Goal: Task Accomplishment & Management: Manage account settings

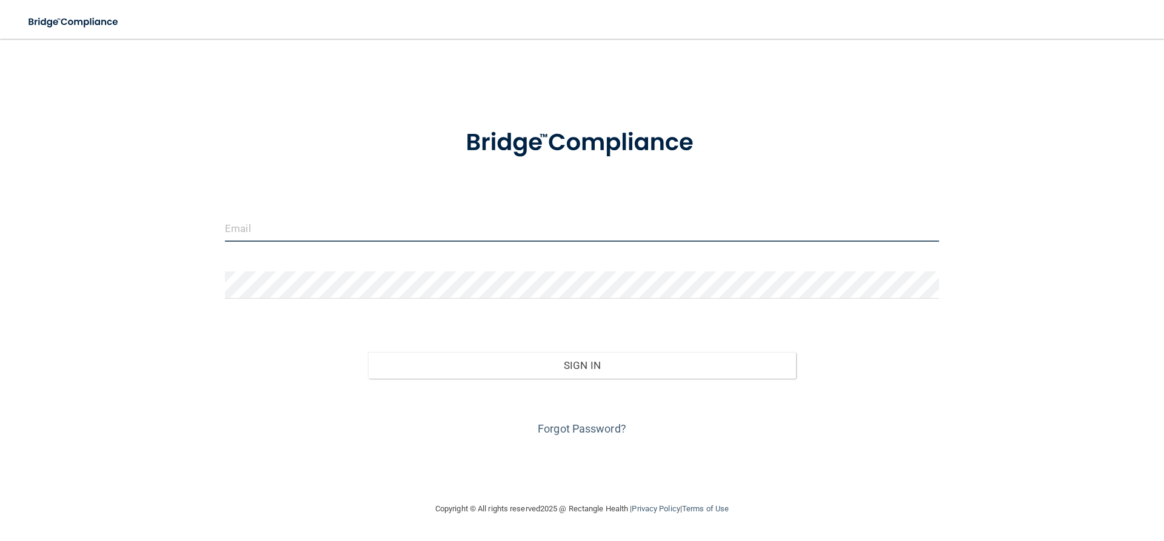
click at [321, 237] on input "email" at bounding box center [582, 228] width 714 height 27
type input "[EMAIL_ADDRESS][DOMAIN_NAME]"
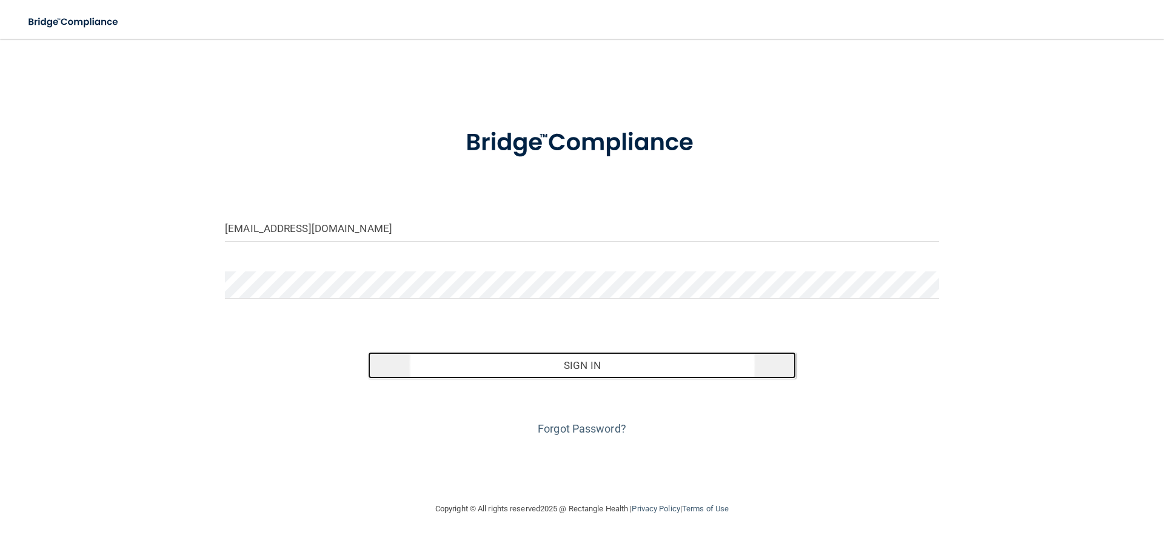
click at [570, 366] on button "Sign In" at bounding box center [582, 365] width 429 height 27
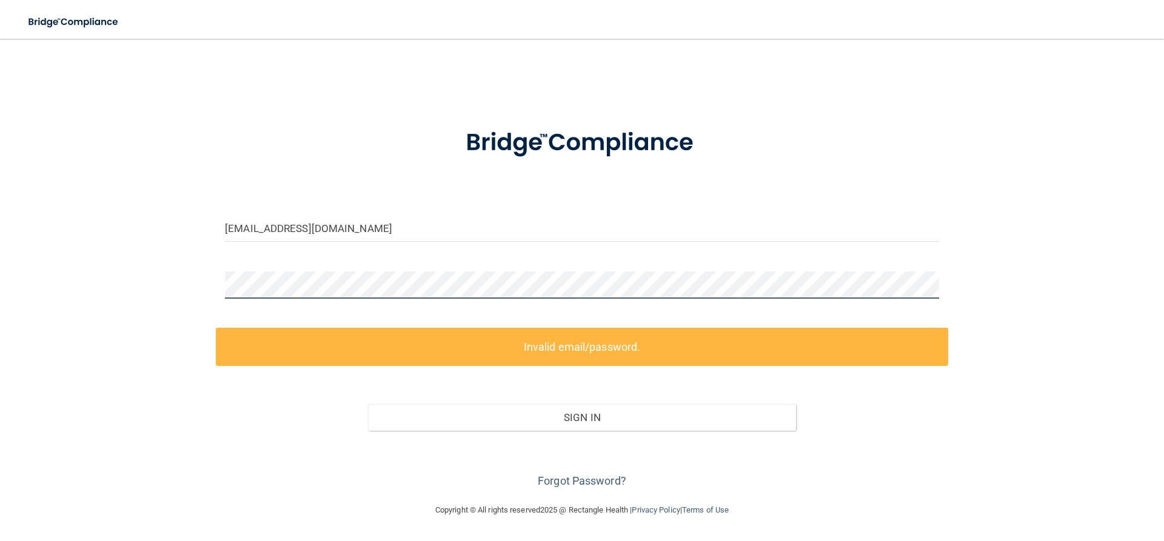
click at [0, 278] on main "manager@201wfdental.com Invalid email/password. You don't have permission to ac…" at bounding box center [582, 290] width 1164 height 503
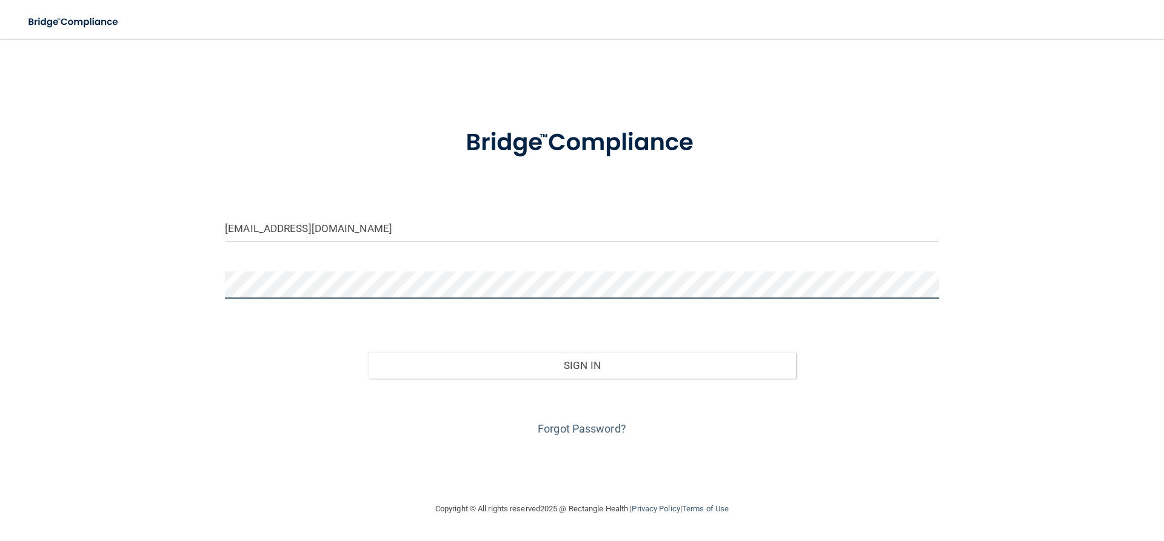
click at [368, 352] on button "Sign In" at bounding box center [582, 365] width 429 height 27
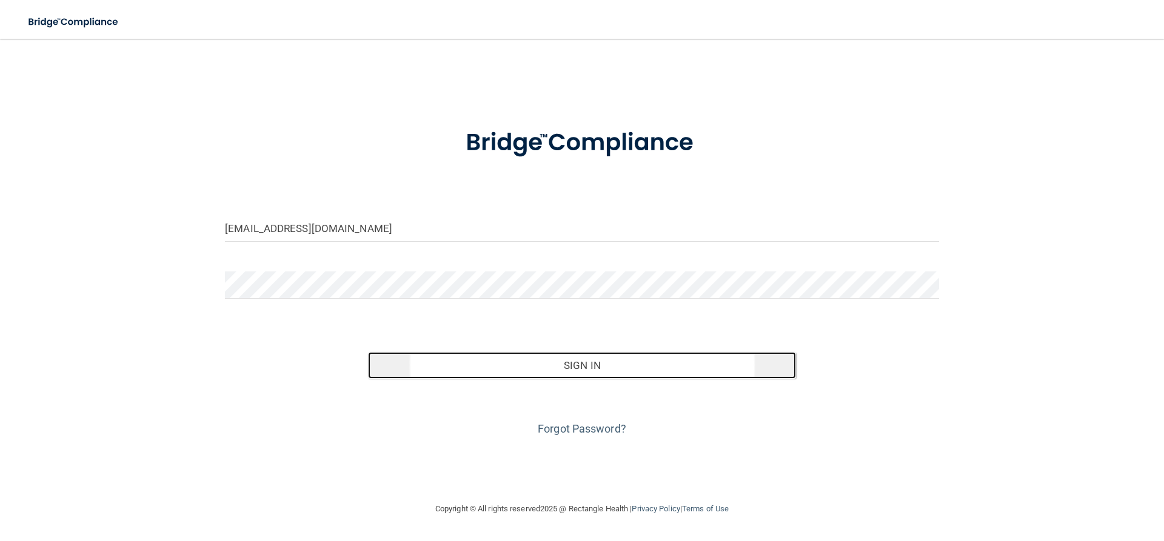
click at [585, 364] on button "Sign In" at bounding box center [582, 365] width 429 height 27
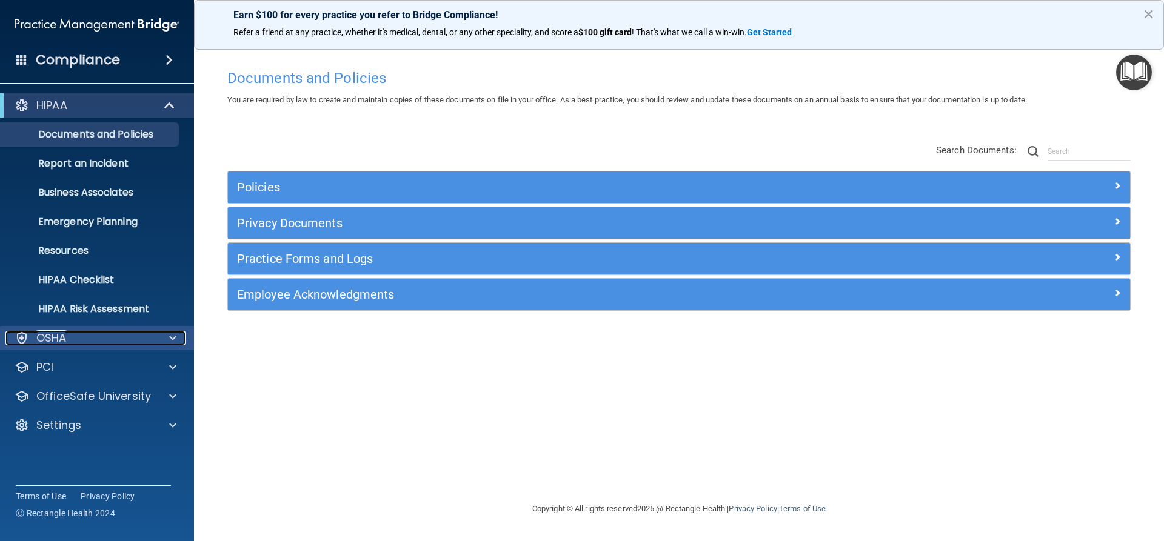
click at [73, 338] on div "OSHA" at bounding box center [80, 338] width 150 height 15
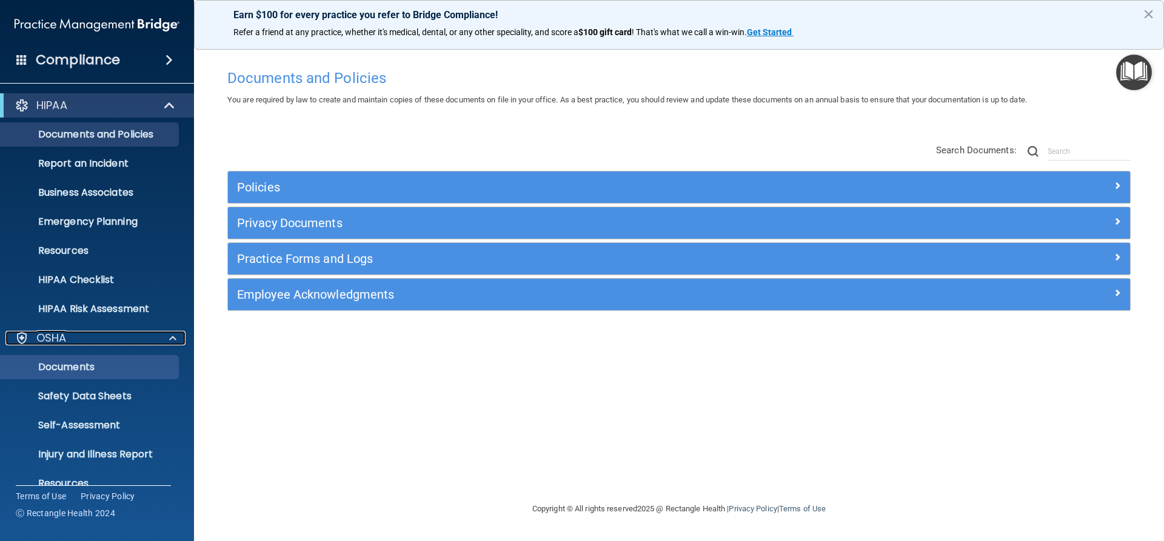
scroll to position [107, 0]
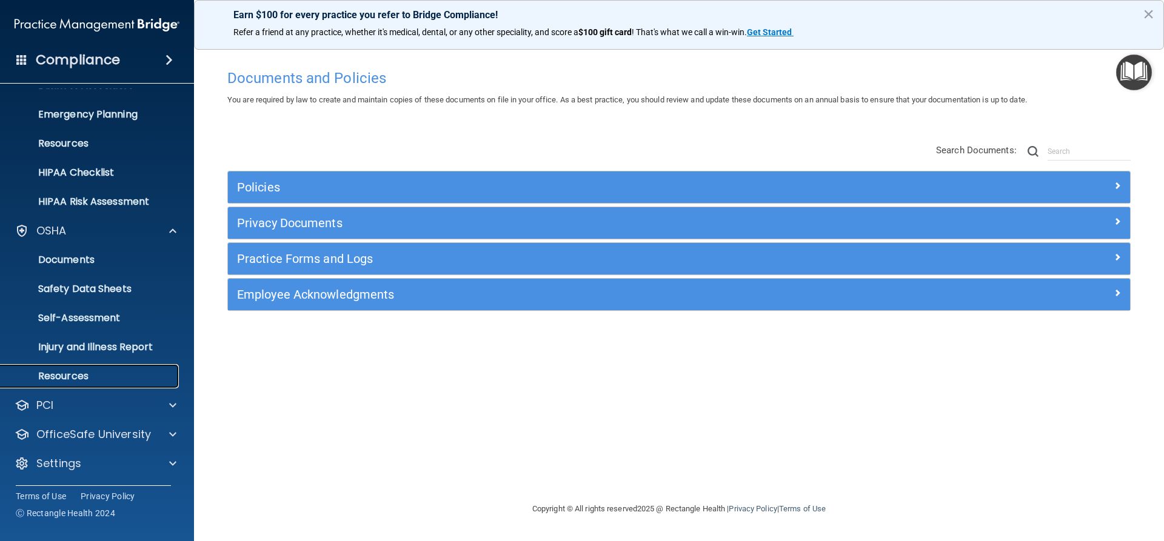
click at [70, 370] on p "Resources" at bounding box center [91, 376] width 166 height 12
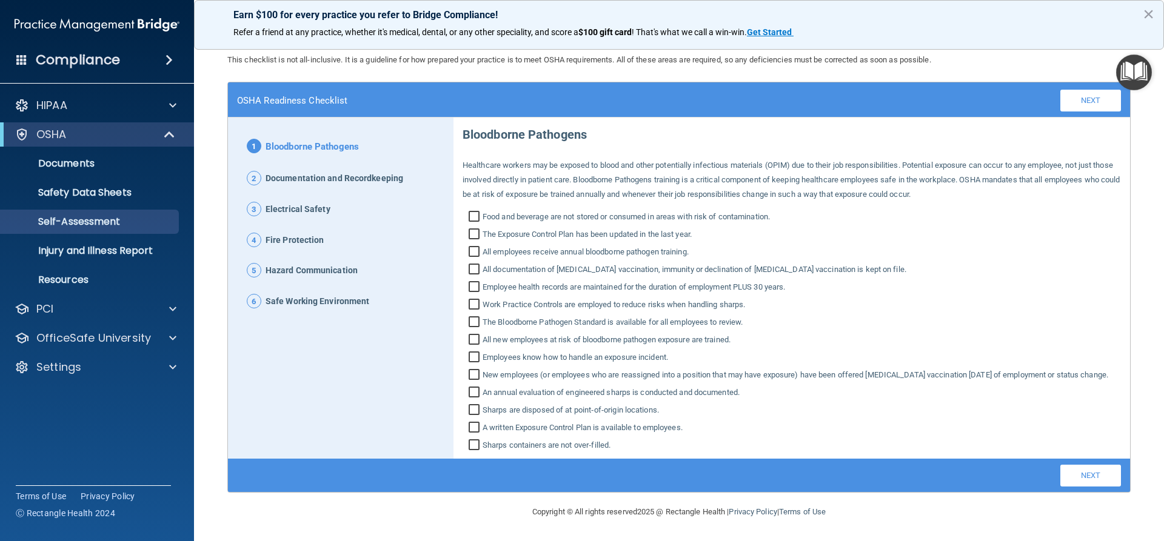
scroll to position [42, 0]
click at [1087, 90] on link "Next" at bounding box center [1091, 101] width 61 height 22
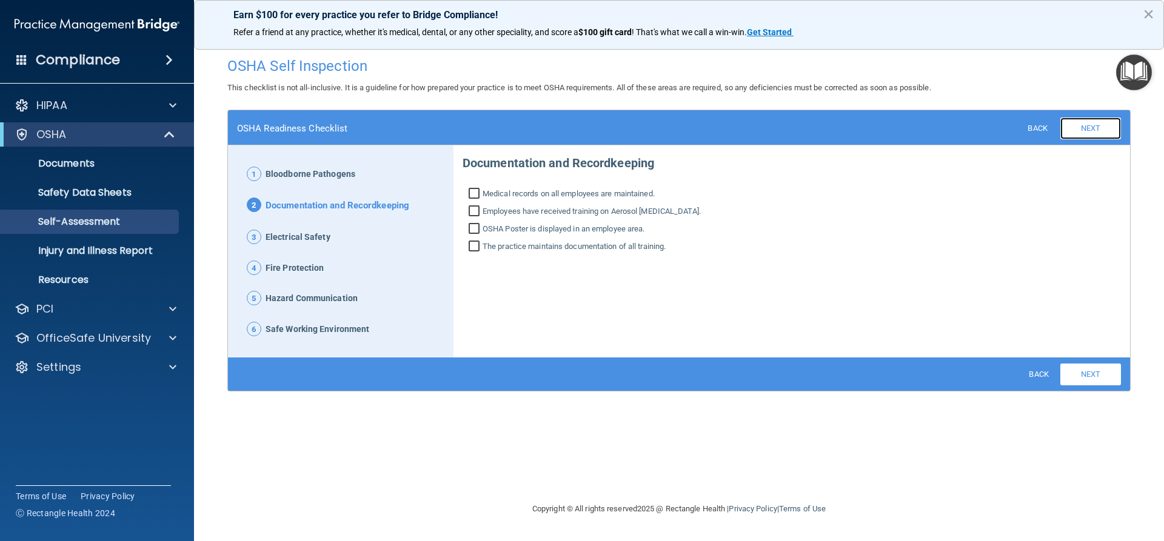
click at [1082, 130] on link "Next" at bounding box center [1091, 129] width 61 height 22
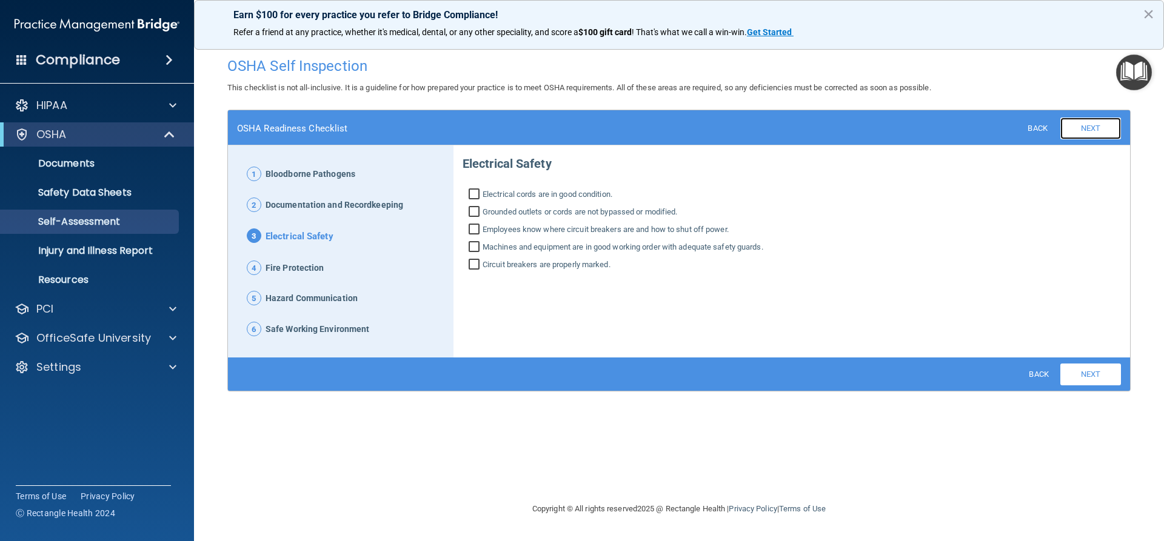
click at [1082, 130] on link "Next" at bounding box center [1091, 129] width 61 height 22
click at [1084, 130] on link "Next" at bounding box center [1091, 129] width 61 height 22
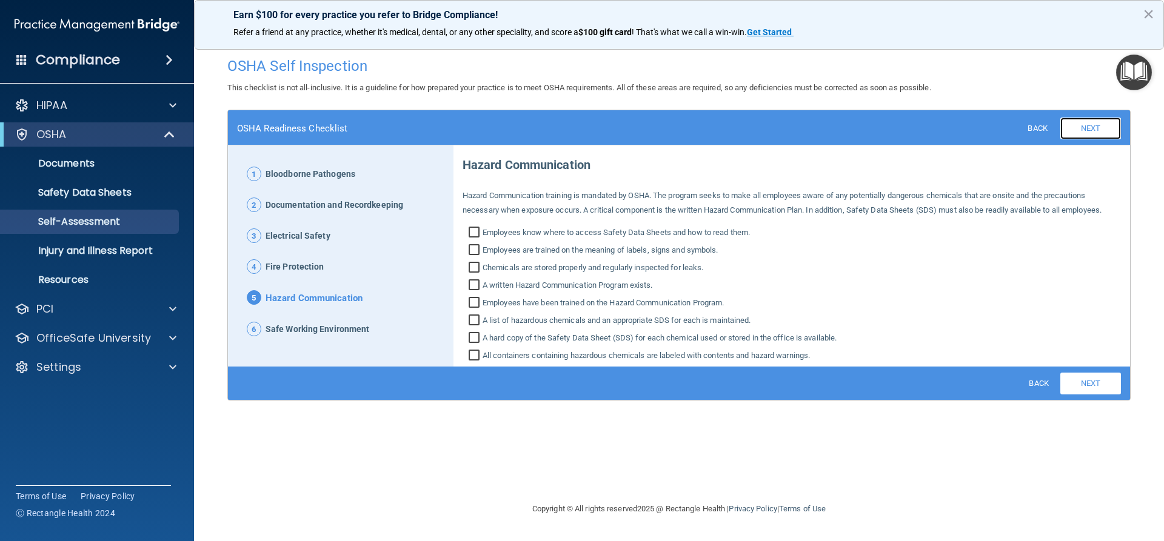
click at [1087, 125] on link "Next" at bounding box center [1091, 129] width 61 height 22
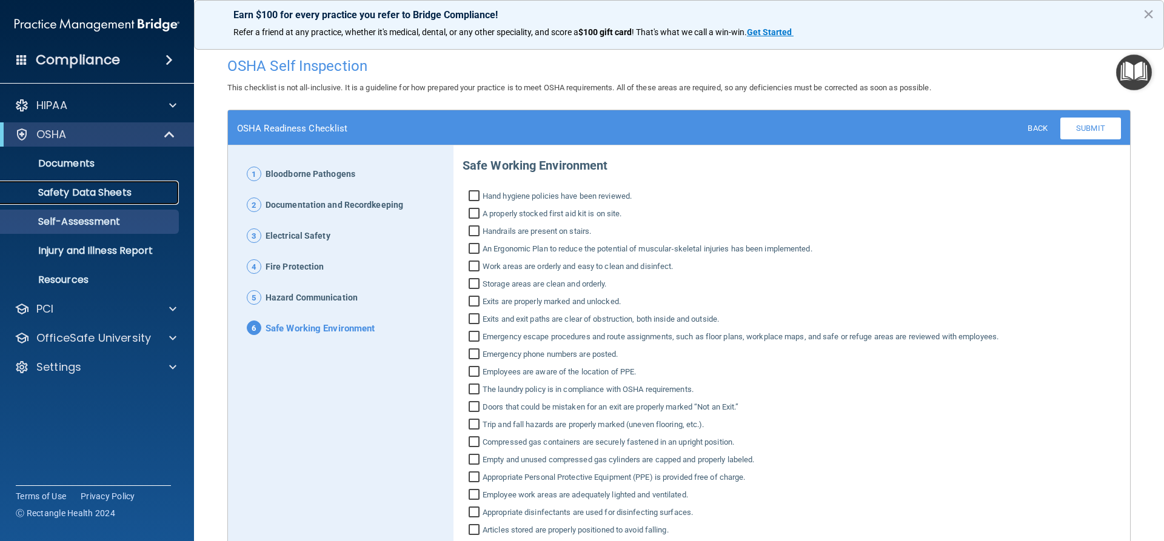
click at [78, 187] on p "Safety Data Sheets" at bounding box center [91, 193] width 166 height 12
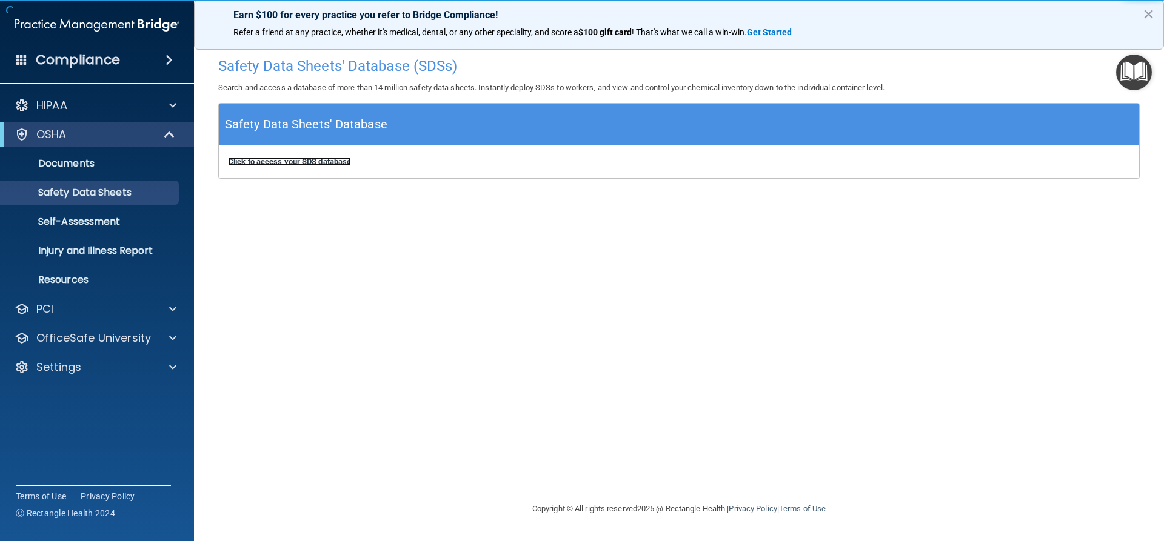
click at [322, 164] on b "Click to access your SDS database" at bounding box center [289, 161] width 123 height 9
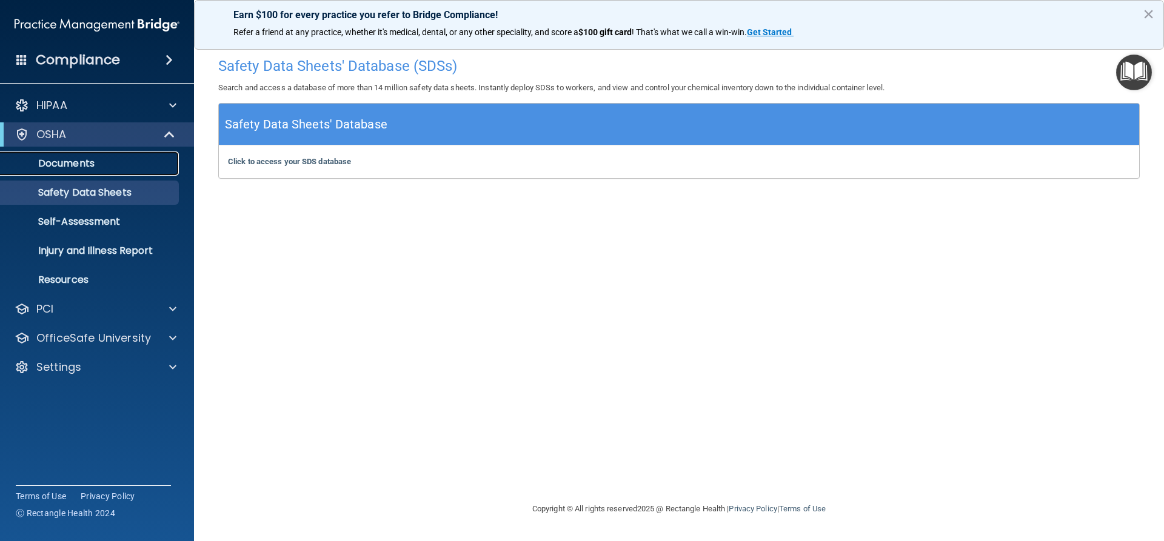
click at [74, 159] on p "Documents" at bounding box center [91, 164] width 166 height 12
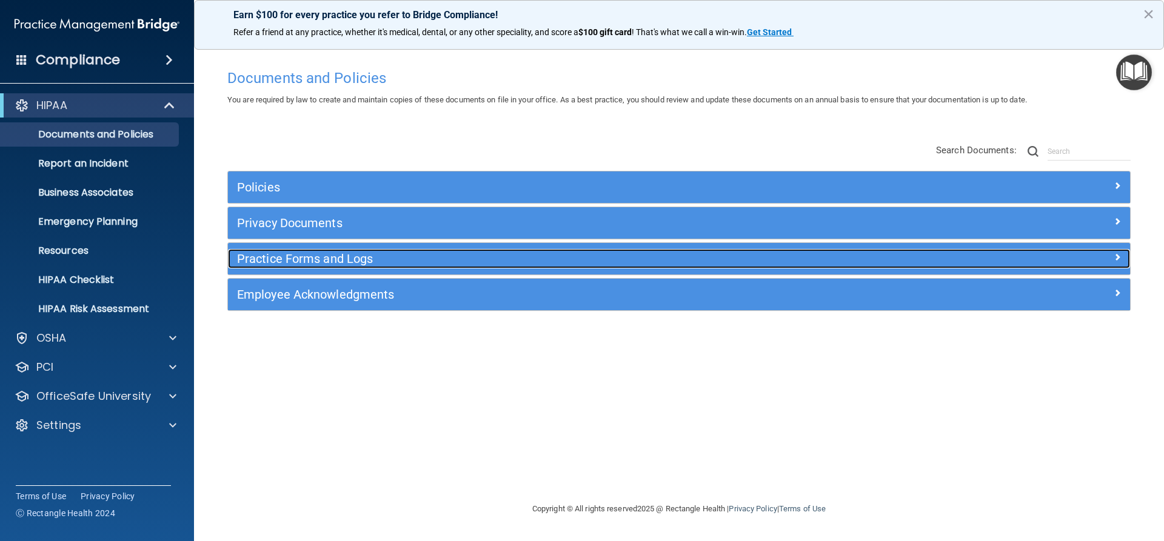
click at [320, 260] on h5 "Practice Forms and Logs" at bounding box center [566, 258] width 659 height 13
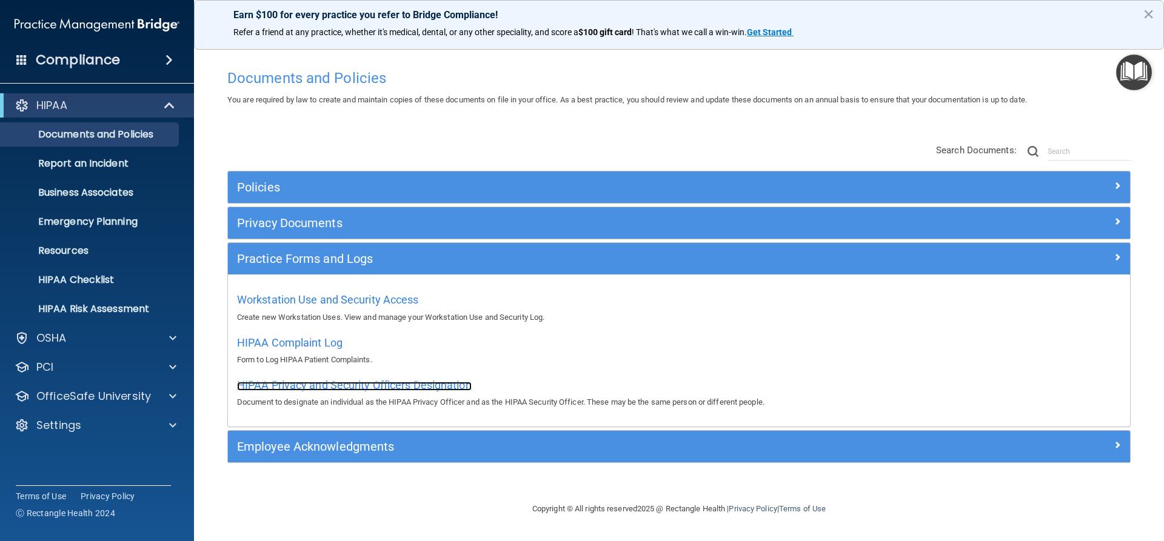
click at [387, 380] on span "HIPAA Privacy and Security Officers Designation" at bounding box center [354, 385] width 235 height 13
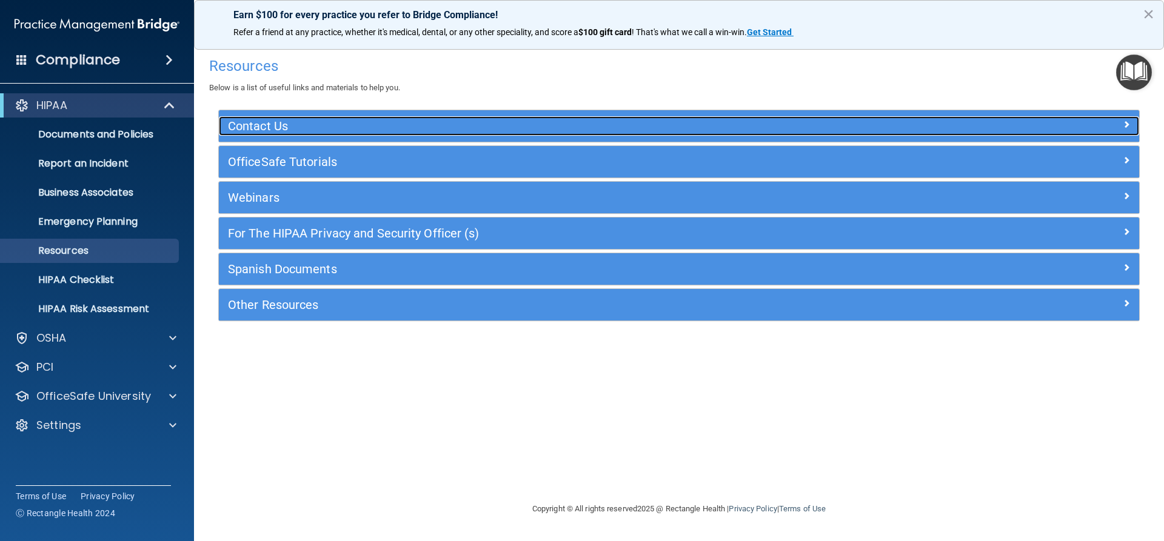
click at [253, 124] on h5 "Contact Us" at bounding box center [564, 125] width 672 height 13
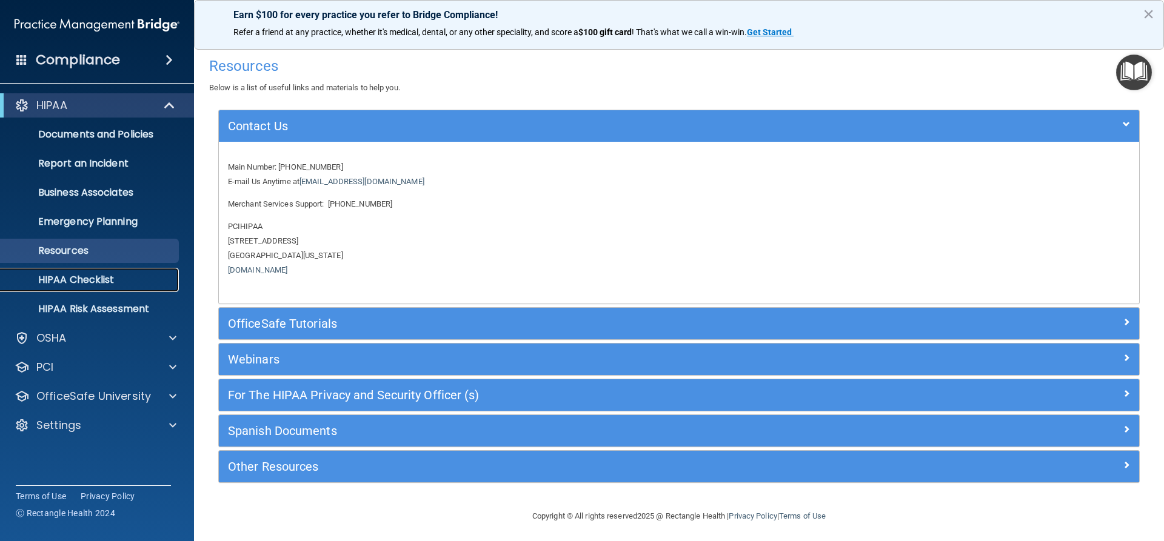
click at [104, 286] on p "HIPAA Checklist" at bounding box center [91, 280] width 166 height 12
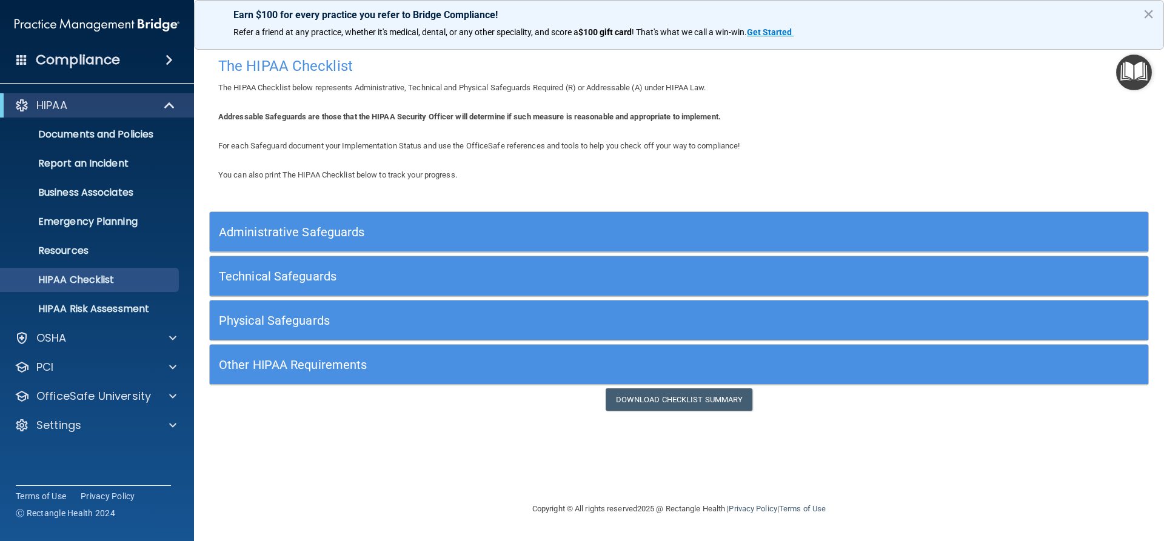
click at [304, 367] on h5 "Other HIPAA Requirements" at bounding box center [562, 364] width 686 height 13
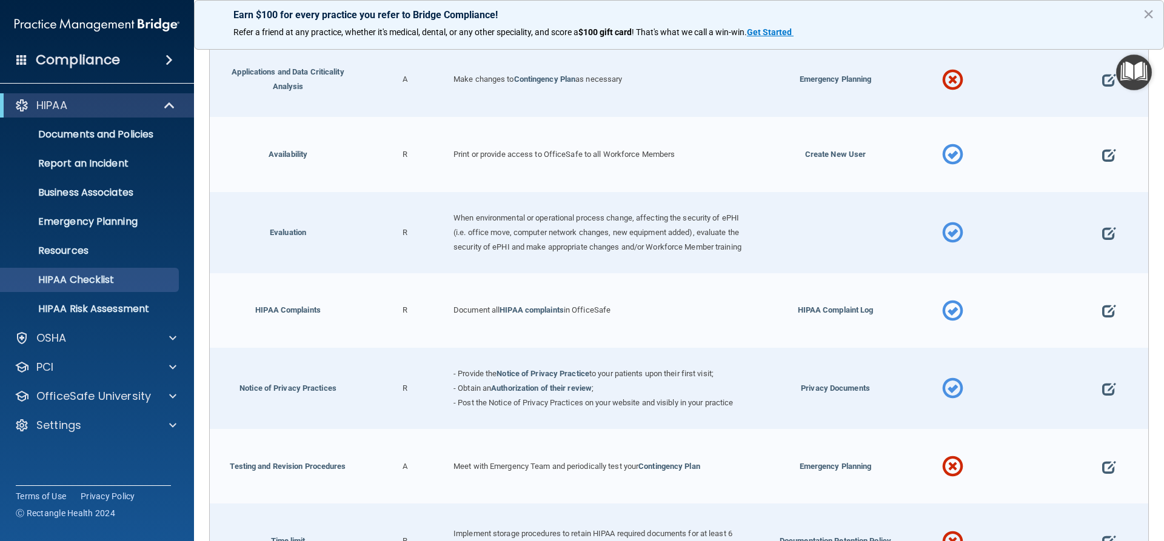
scroll to position [666, 0]
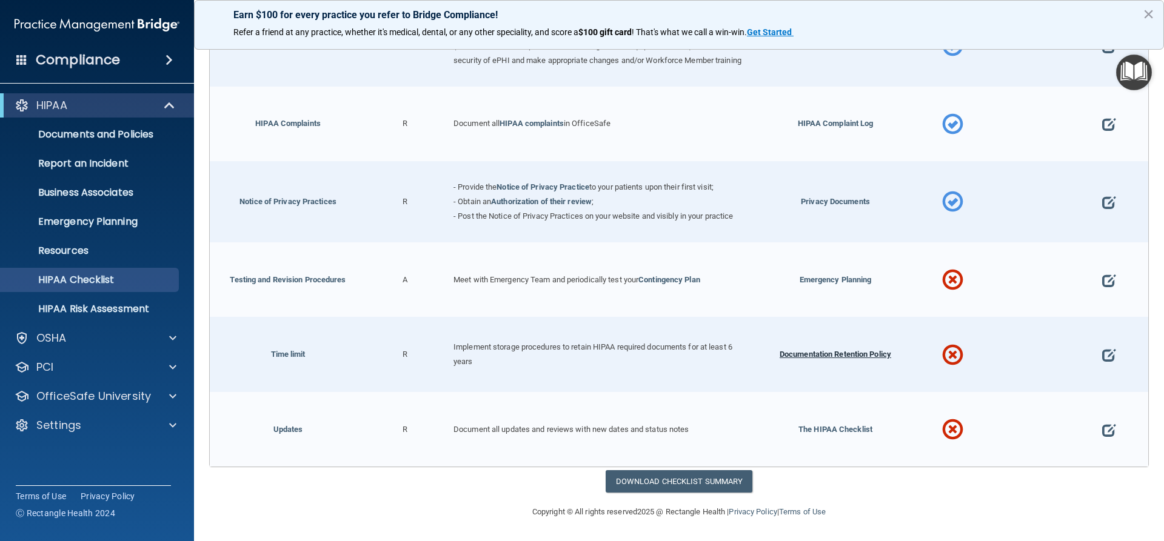
click at [809, 359] on span "Documentation Retention Policy" at bounding box center [836, 354] width 112 height 9
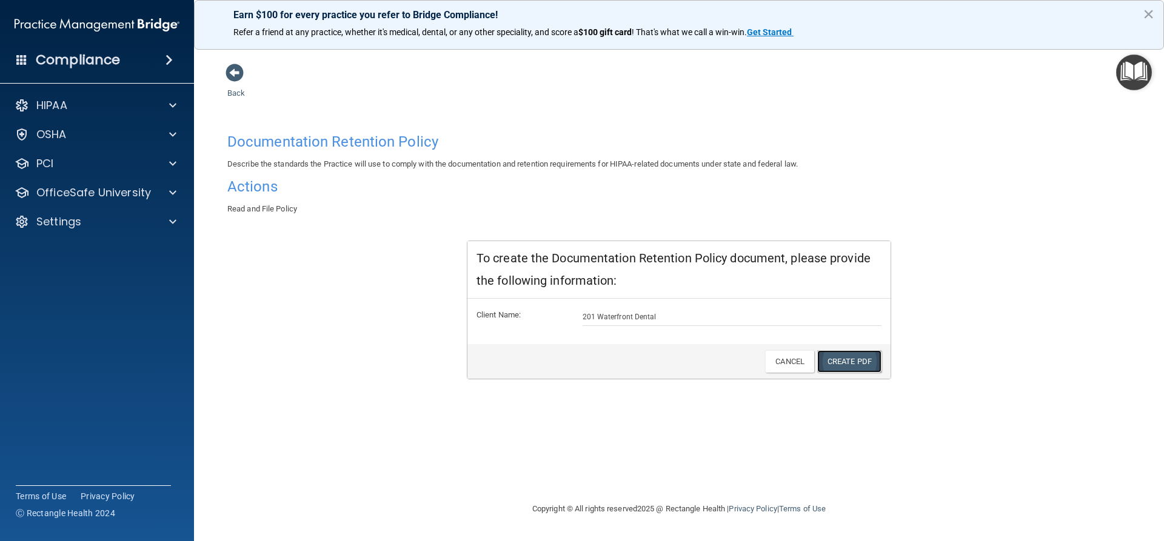
click at [856, 360] on link "Create PDF" at bounding box center [849, 361] width 64 height 22
click at [229, 71] on span at bounding box center [235, 73] width 18 height 18
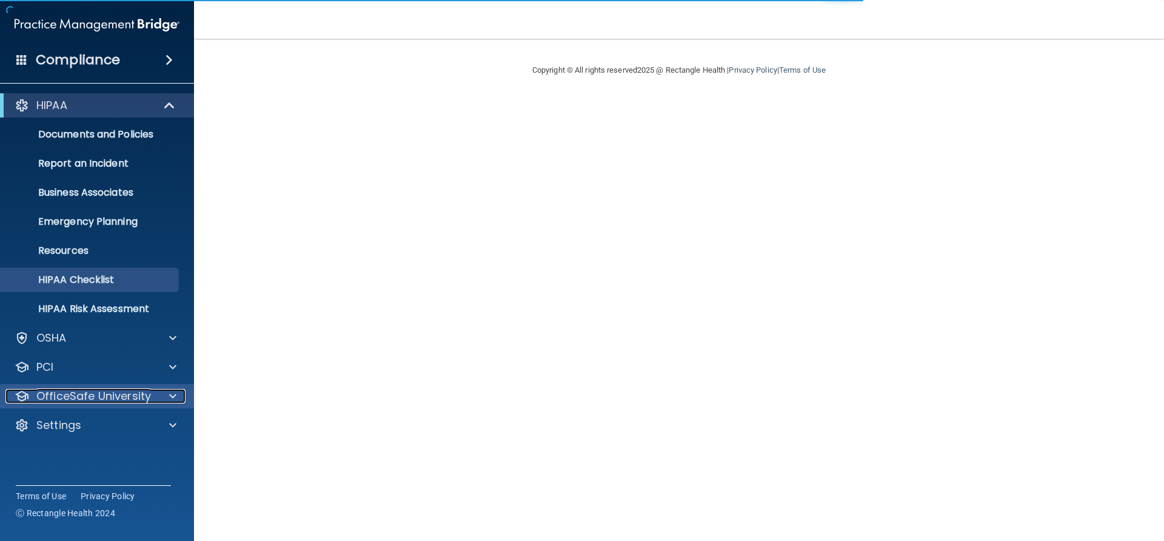
click at [68, 396] on p "OfficeSafe University" at bounding box center [93, 396] width 115 height 15
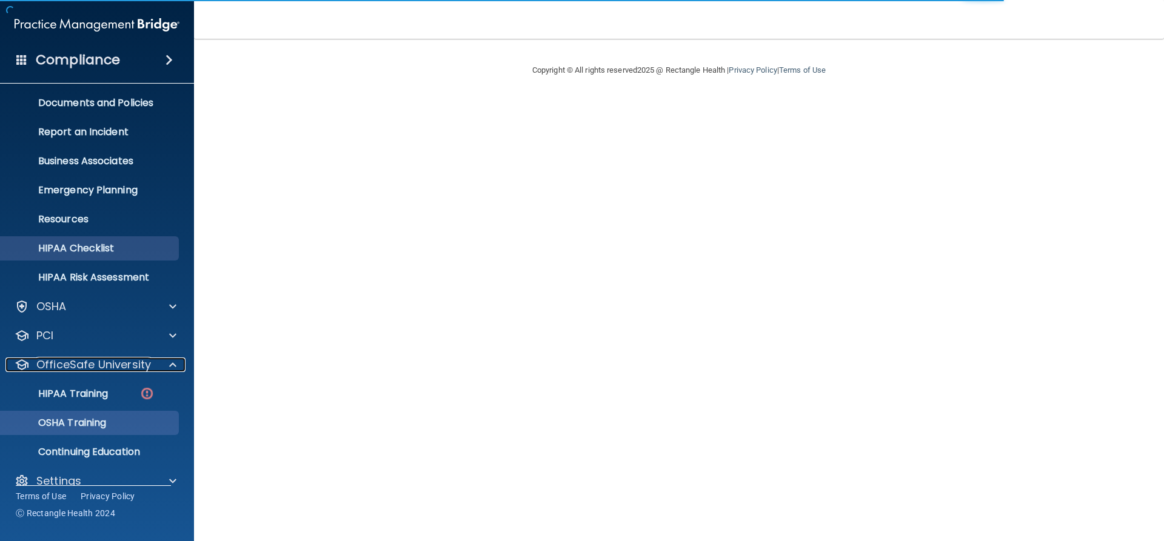
scroll to position [49, 0]
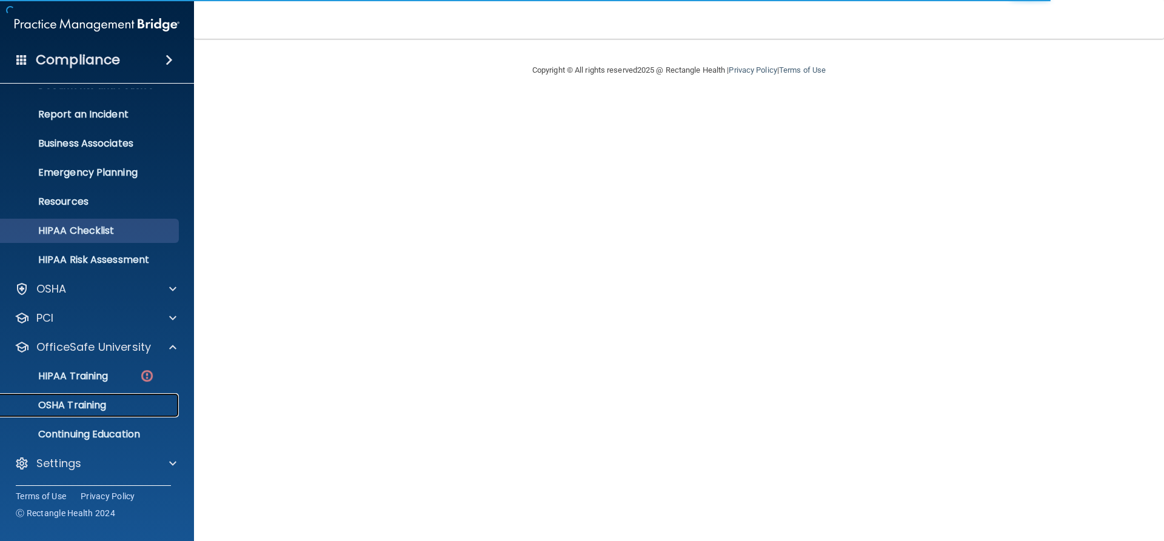
click at [69, 404] on p "OSHA Training" at bounding box center [57, 406] width 98 height 12
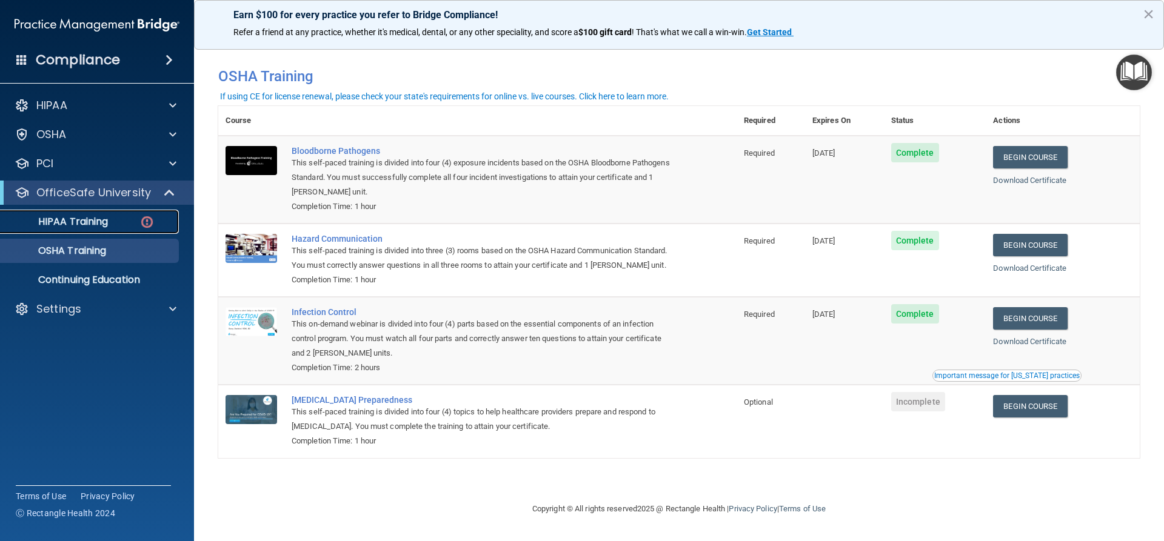
click at [72, 219] on p "HIPAA Training" at bounding box center [58, 222] width 100 height 12
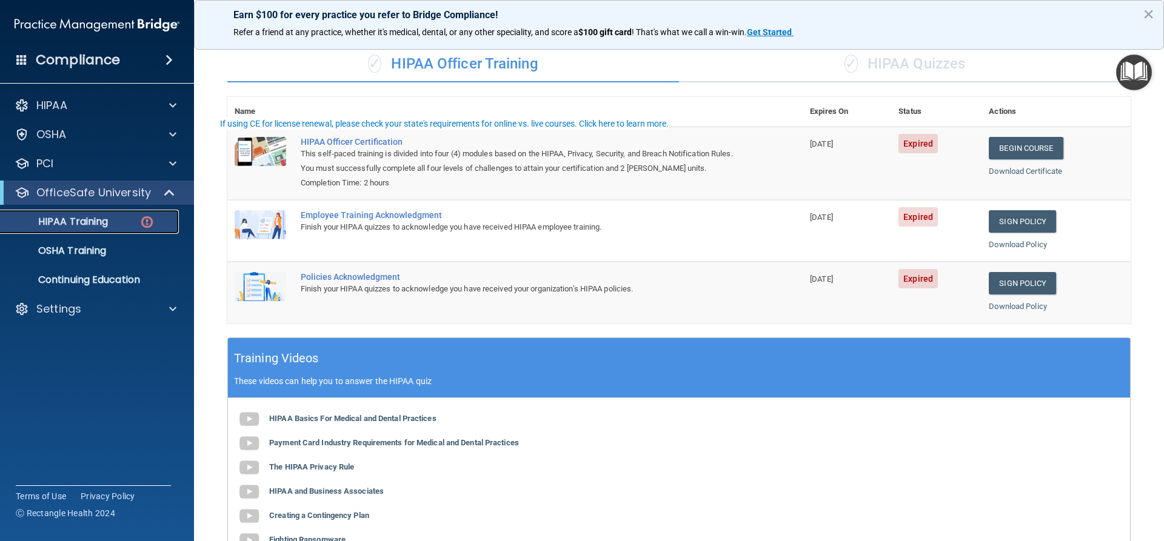
scroll to position [260, 0]
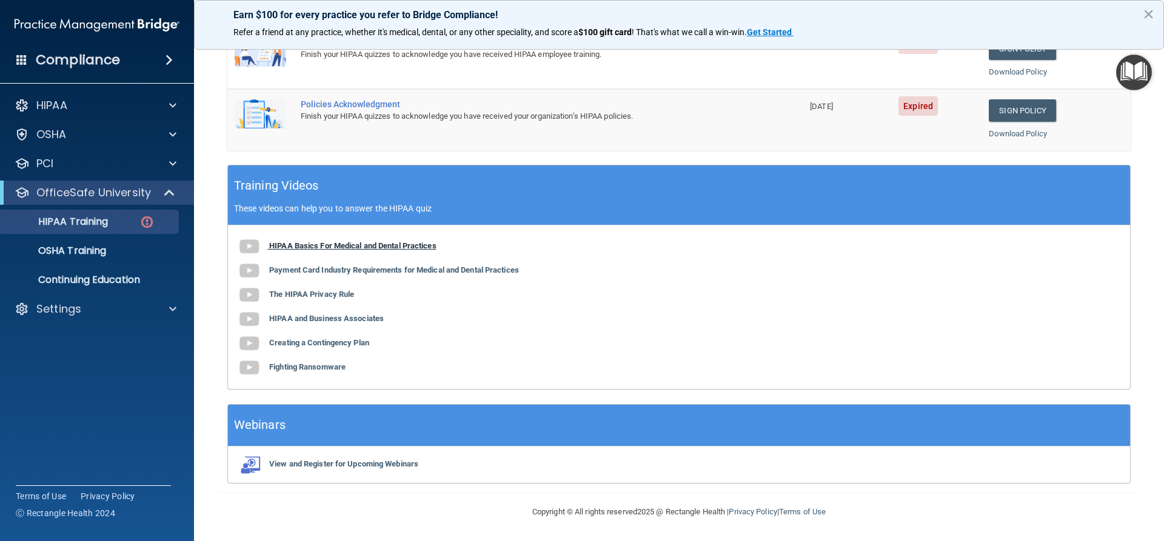
click at [378, 242] on b "HIPAA Basics For Medical and Dental Practices" at bounding box center [352, 245] width 167 height 9
click at [444, 268] on b "Payment Card Industry Requirements for Medical and Dental Practices" at bounding box center [394, 270] width 250 height 9
click at [331, 292] on b "The HIPAA Privacy Rule" at bounding box center [311, 294] width 85 height 9
click at [360, 317] on b "HIPAA and Business Associates" at bounding box center [326, 318] width 115 height 9
click at [330, 343] on b "Creating a Contingency Plan" at bounding box center [319, 342] width 100 height 9
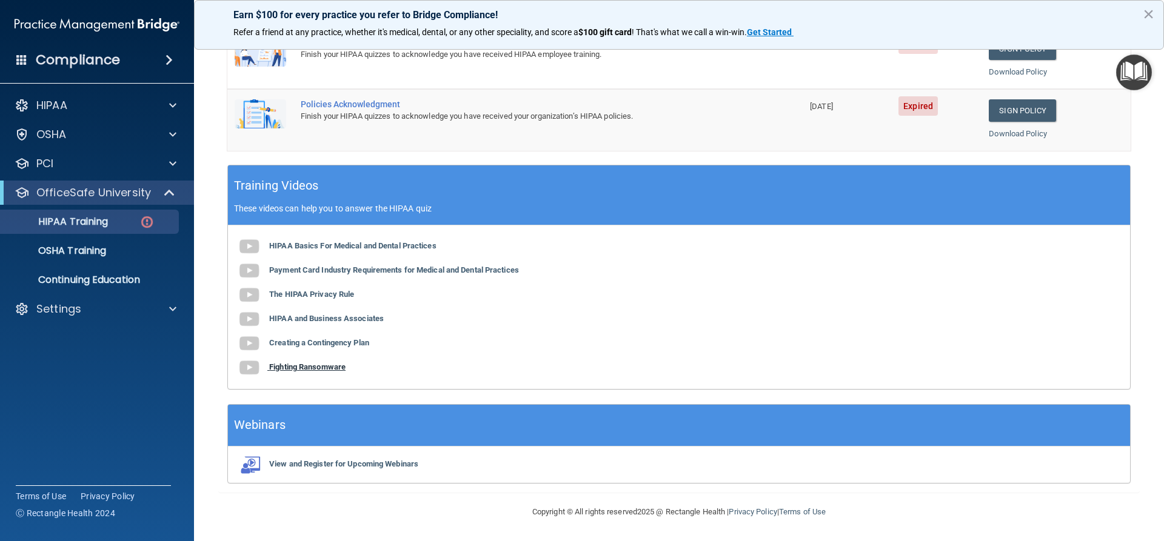
click at [289, 370] on b "Fighting Ransomware" at bounding box center [307, 367] width 76 height 9
click at [366, 464] on b "View and Register for Upcoming Webinars" at bounding box center [343, 464] width 149 height 9
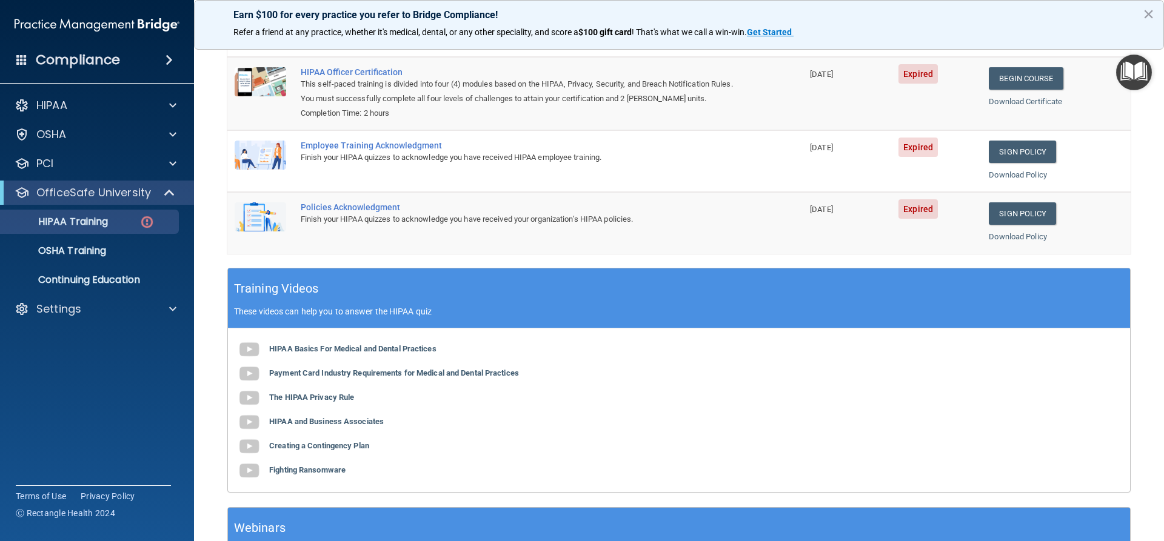
scroll to position [0, 0]
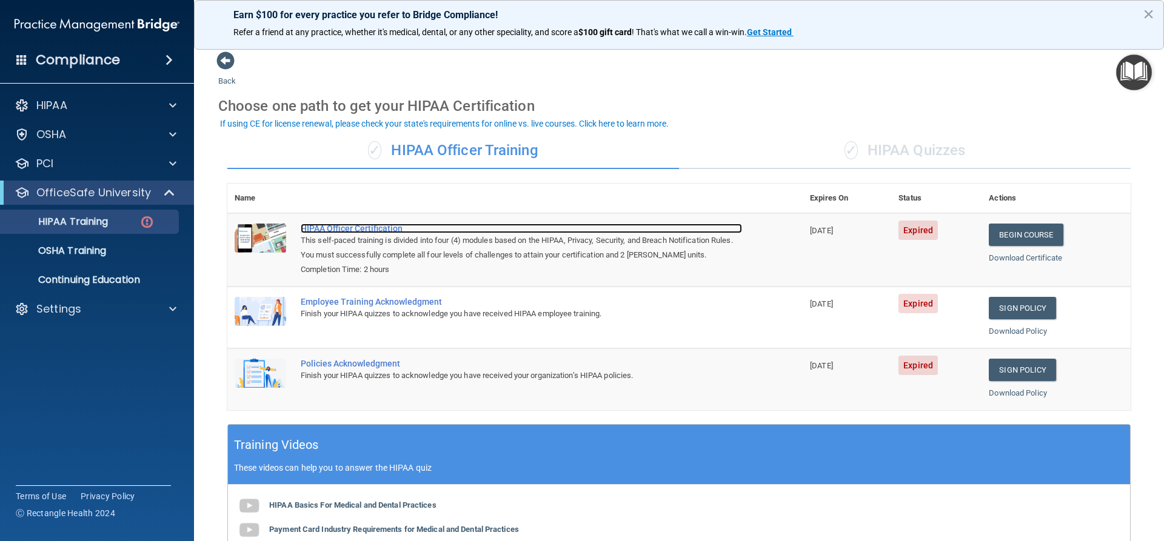
click at [338, 229] on div "HIPAA Officer Certification" at bounding box center [521, 229] width 441 height 10
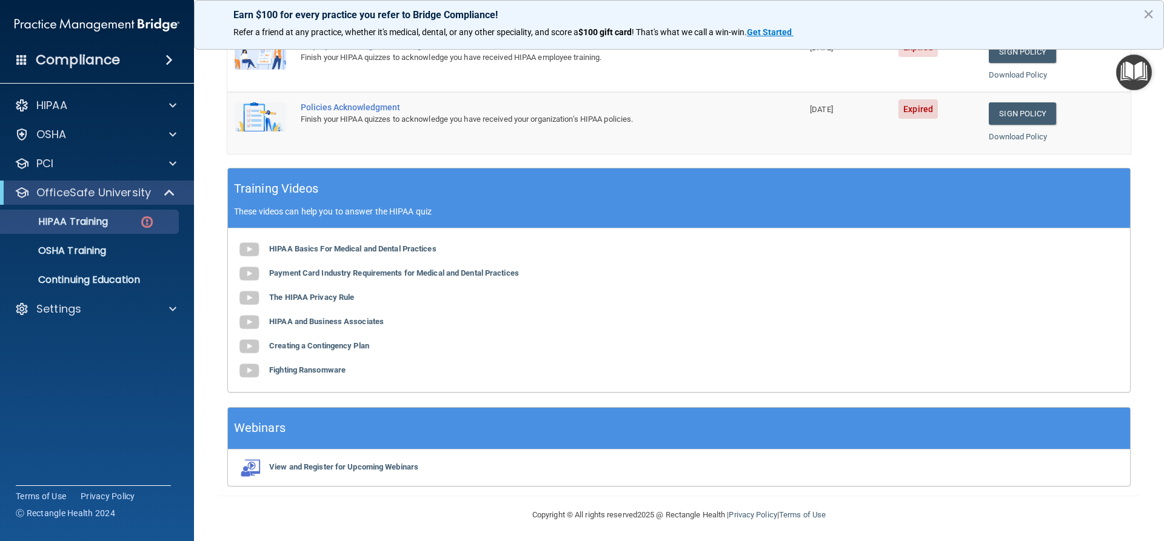
scroll to position [260, 0]
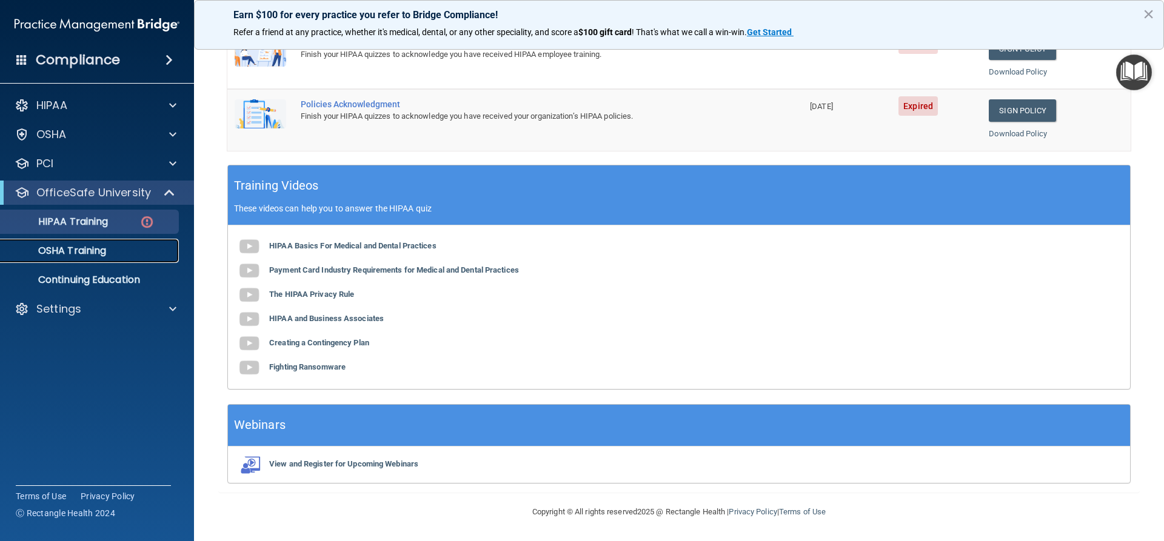
click at [77, 246] on p "OSHA Training" at bounding box center [57, 251] width 98 height 12
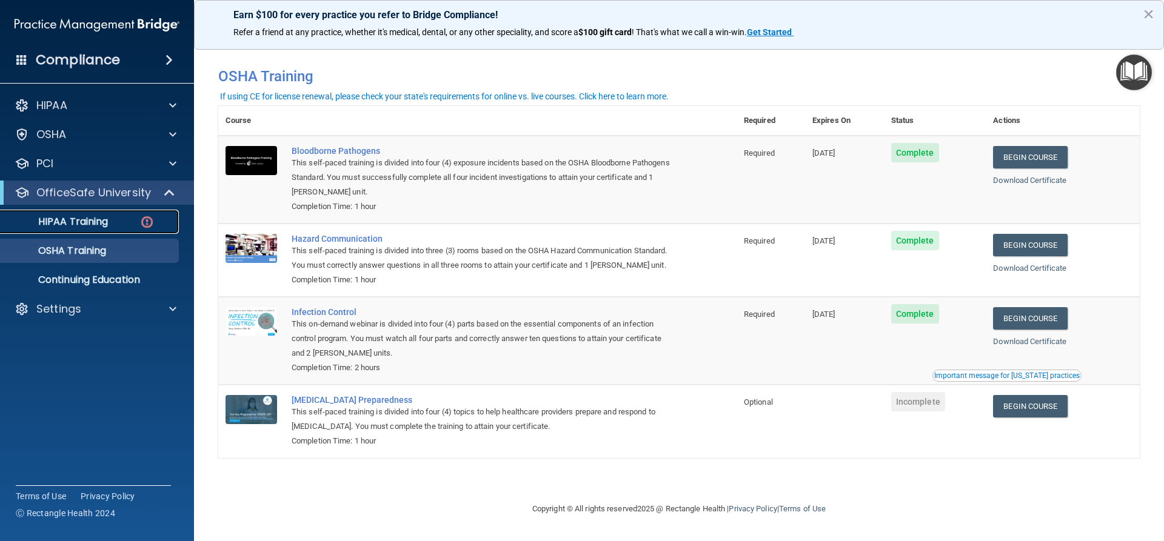
click at [70, 224] on p "HIPAA Training" at bounding box center [58, 222] width 100 height 12
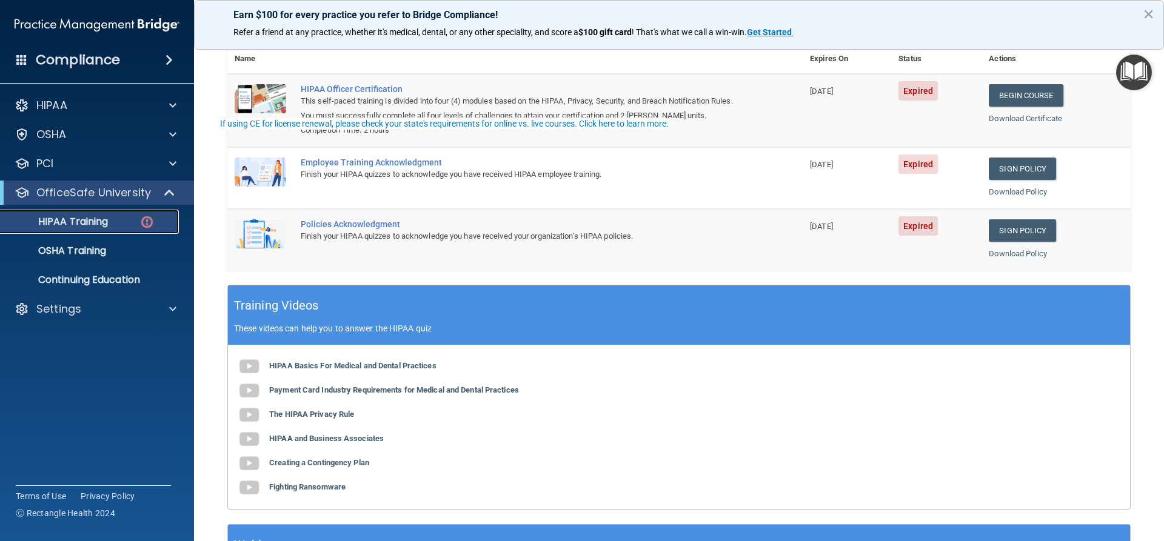
scroll to position [260, 0]
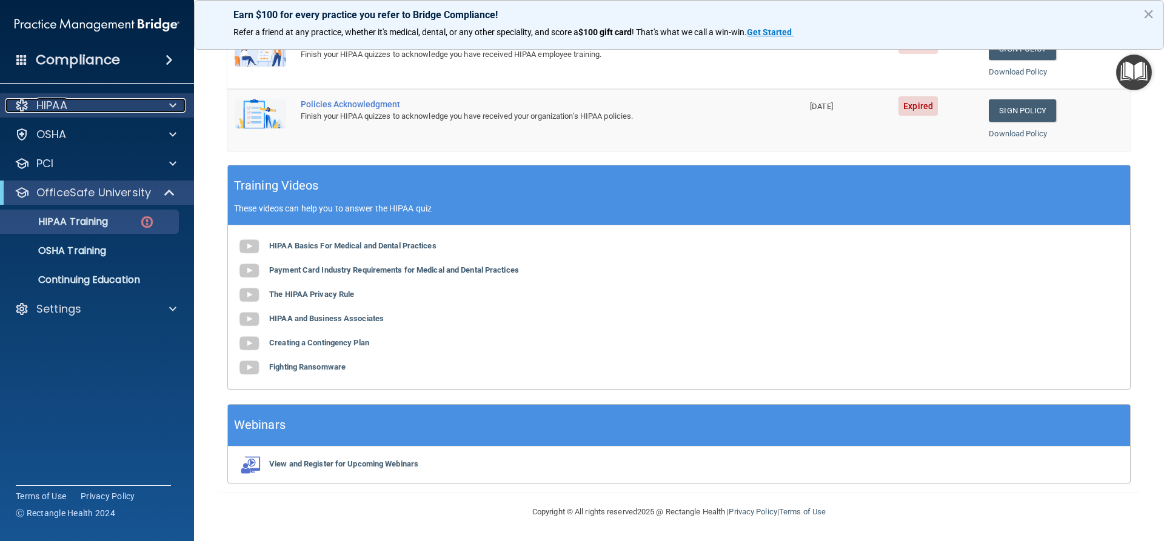
click at [104, 109] on div "HIPAA" at bounding box center [80, 105] width 150 height 15
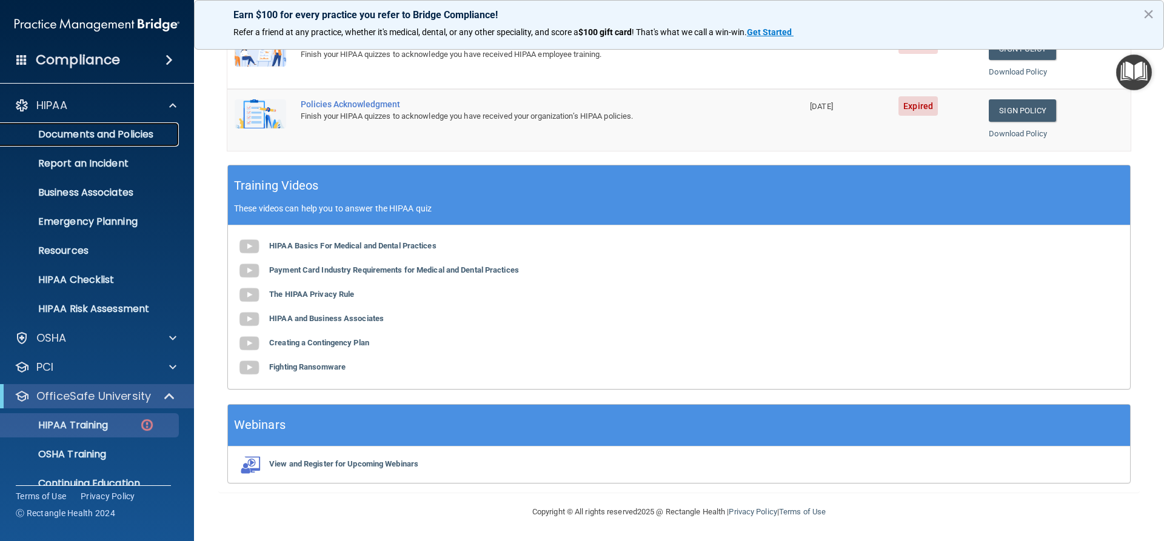
click at [127, 133] on p "Documents and Policies" at bounding box center [91, 135] width 166 height 12
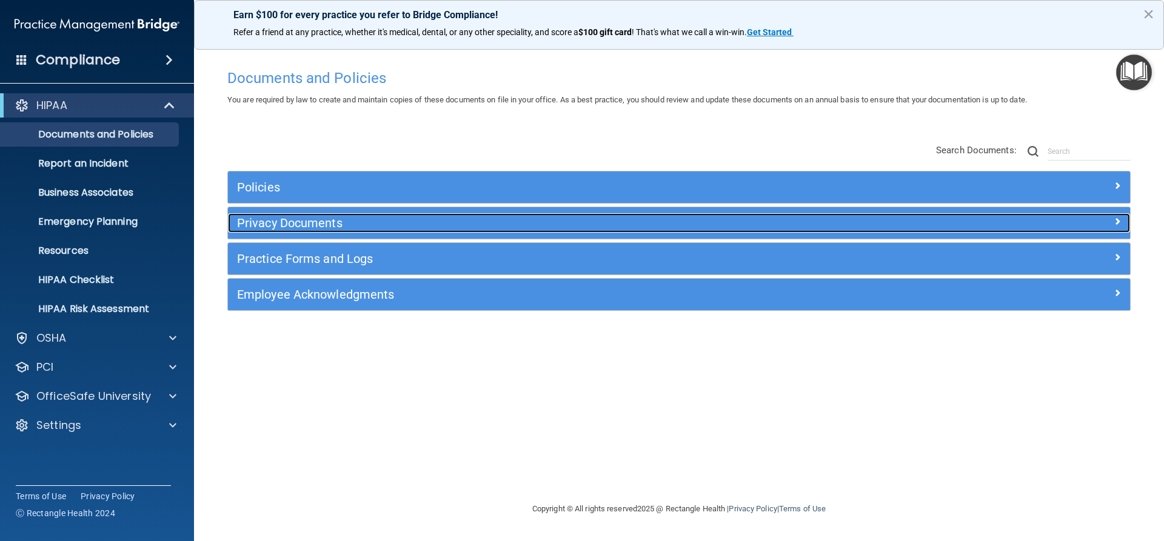
click at [295, 223] on h5 "Privacy Documents" at bounding box center [566, 222] width 659 height 13
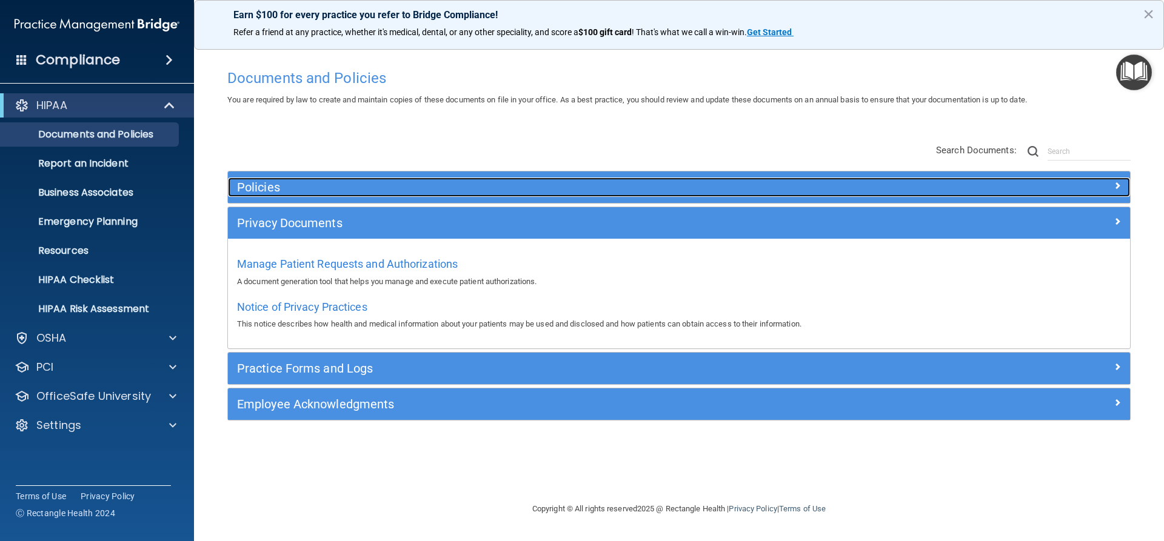
click at [261, 195] on div "Policies" at bounding box center [566, 187] width 677 height 19
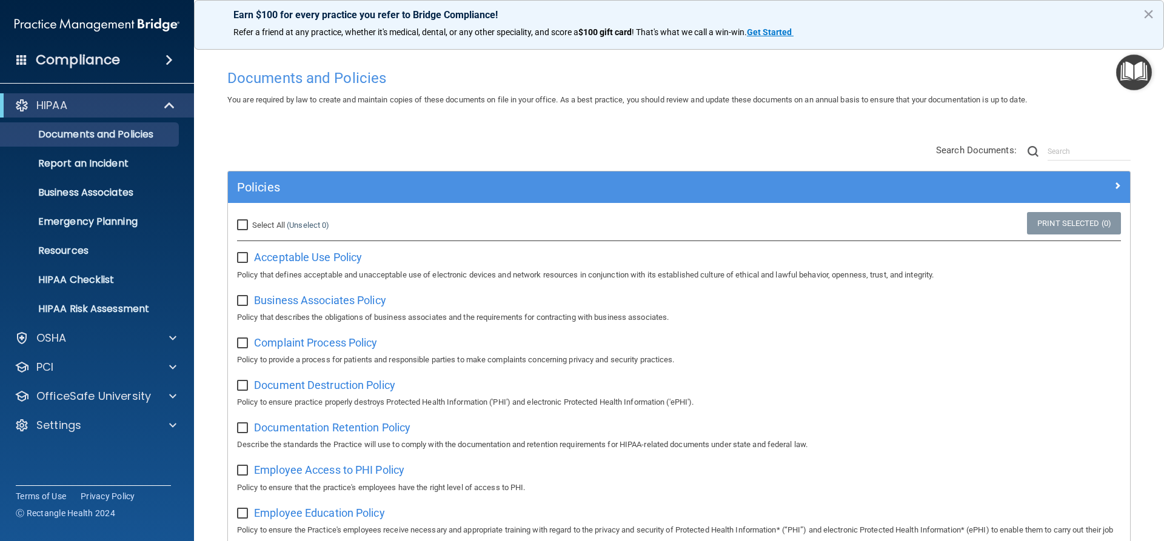
click at [243, 261] on input "checkbox" at bounding box center [244, 258] width 14 height 10
click at [247, 258] on input "checkbox" at bounding box center [244, 258] width 14 height 10
checkbox input "false"
click at [313, 260] on span "Acceptable Use Policy" at bounding box center [308, 257] width 108 height 13
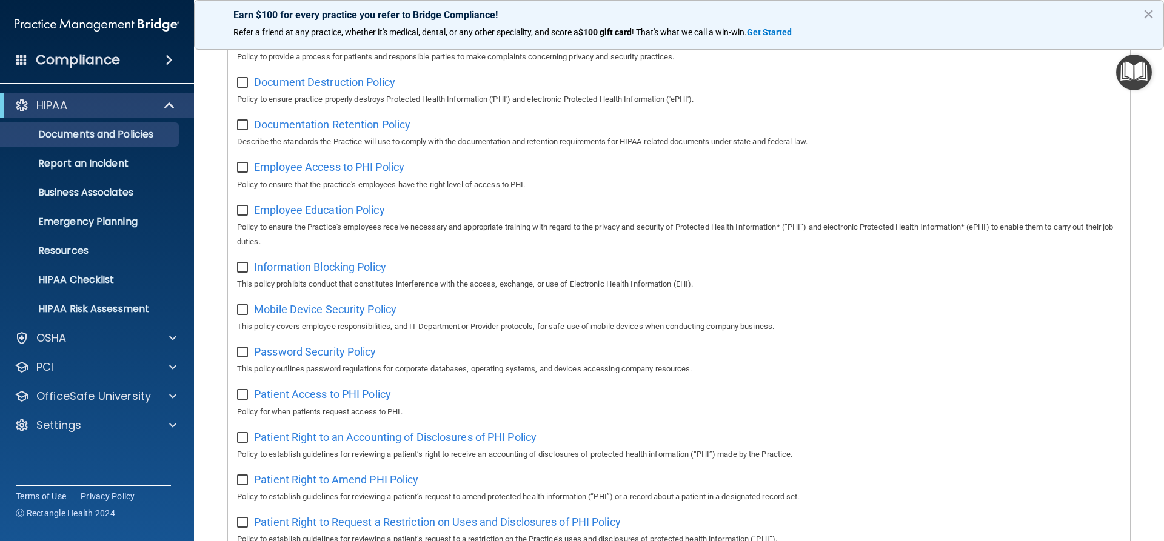
scroll to position [364, 0]
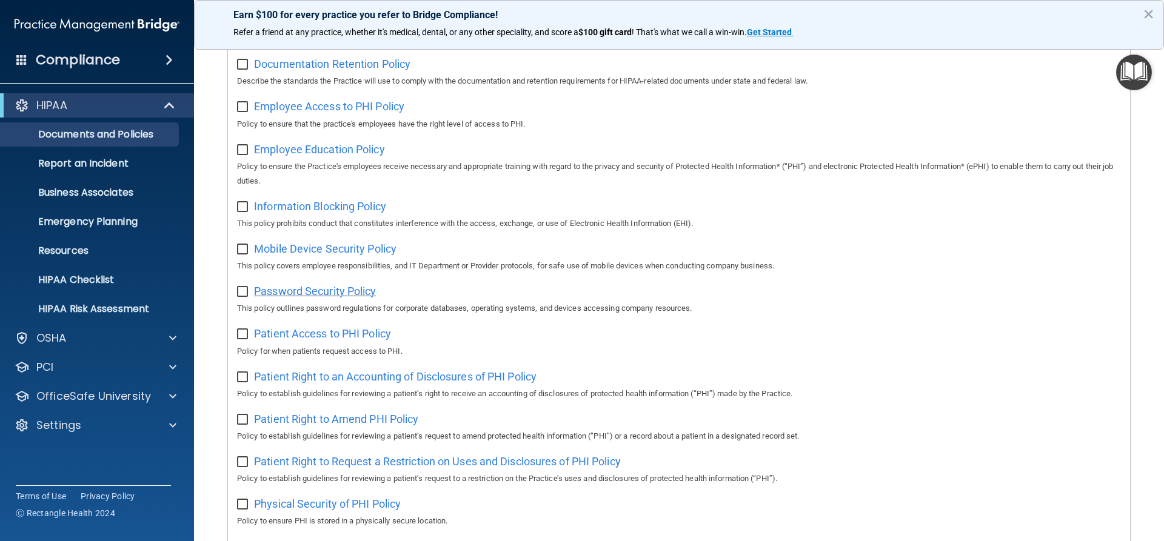
click at [321, 294] on span "Password Security Policy" at bounding box center [315, 291] width 122 height 13
drag, startPoint x: 65, startPoint y: 280, endPoint x: 77, endPoint y: 280, distance: 11.5
click at [65, 280] on p "HIPAA Checklist" at bounding box center [91, 280] width 166 height 12
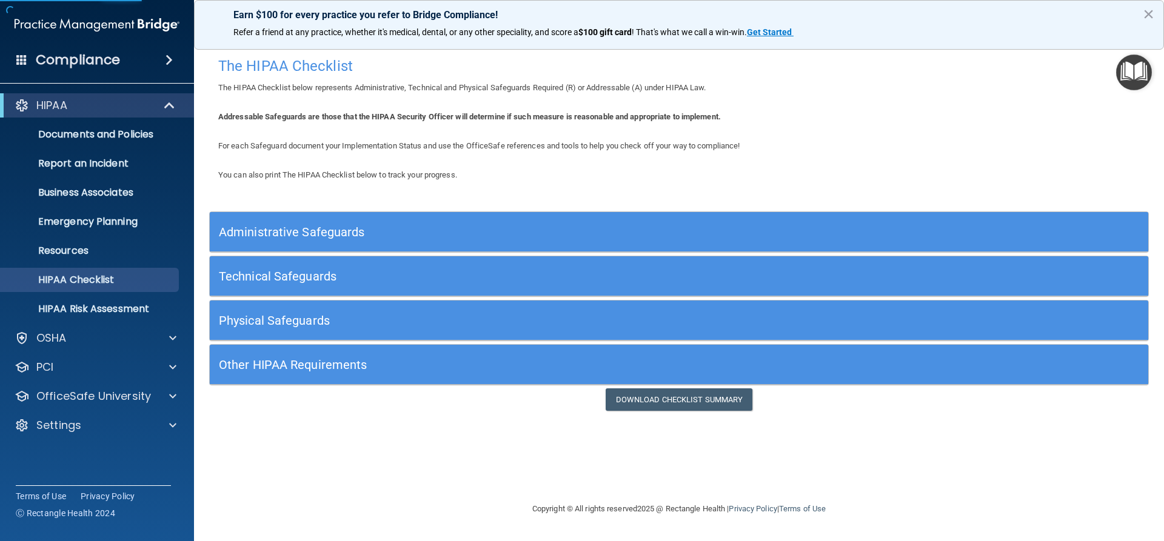
click at [291, 233] on h5 "Administrative Safeguards" at bounding box center [562, 232] width 686 height 13
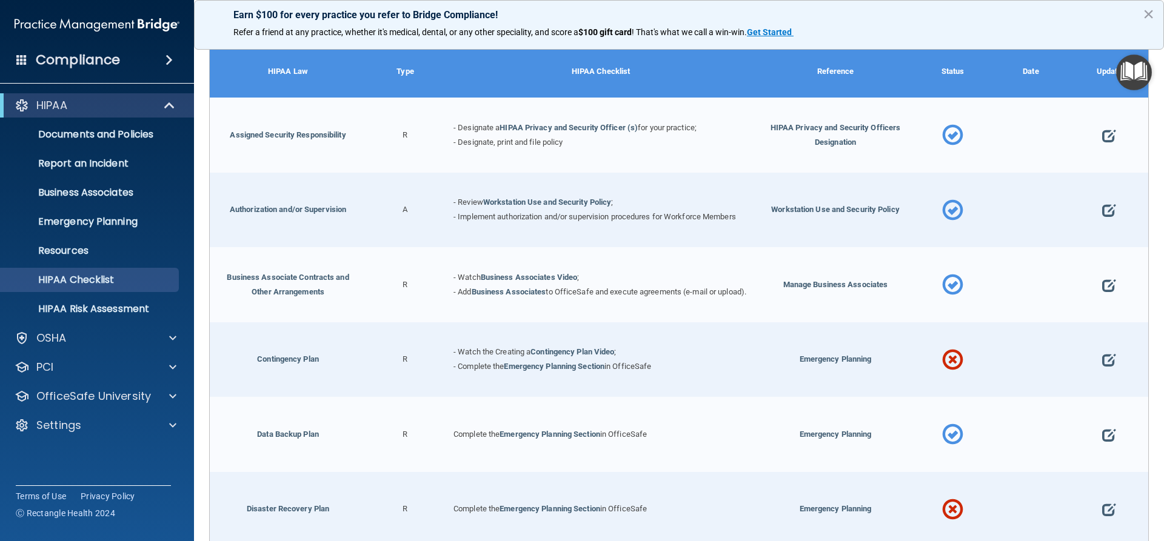
scroll to position [364, 0]
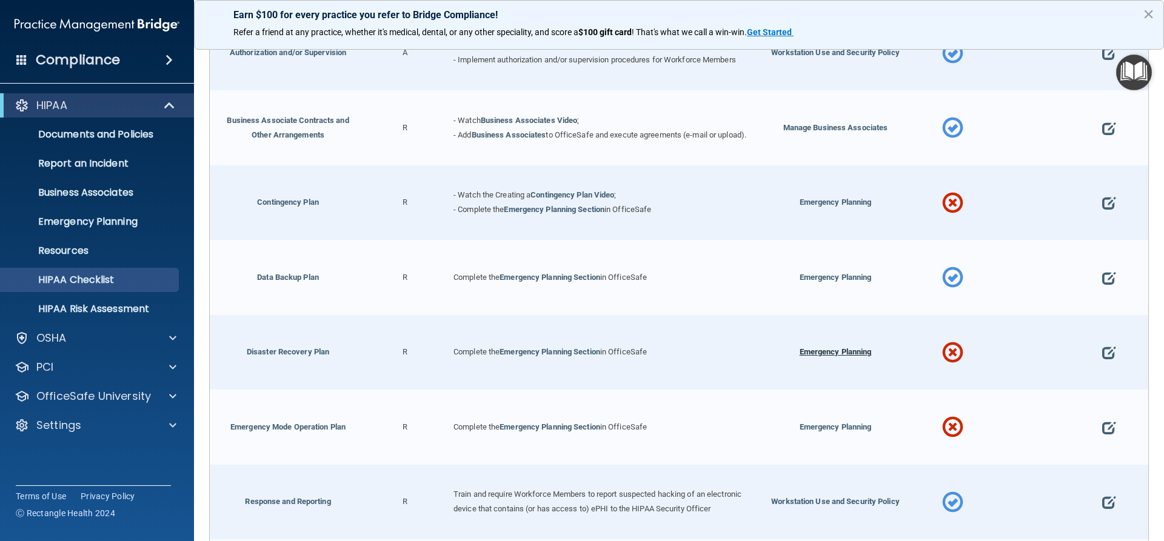
click at [828, 357] on span "Emergency Planning" at bounding box center [836, 351] width 72 height 9
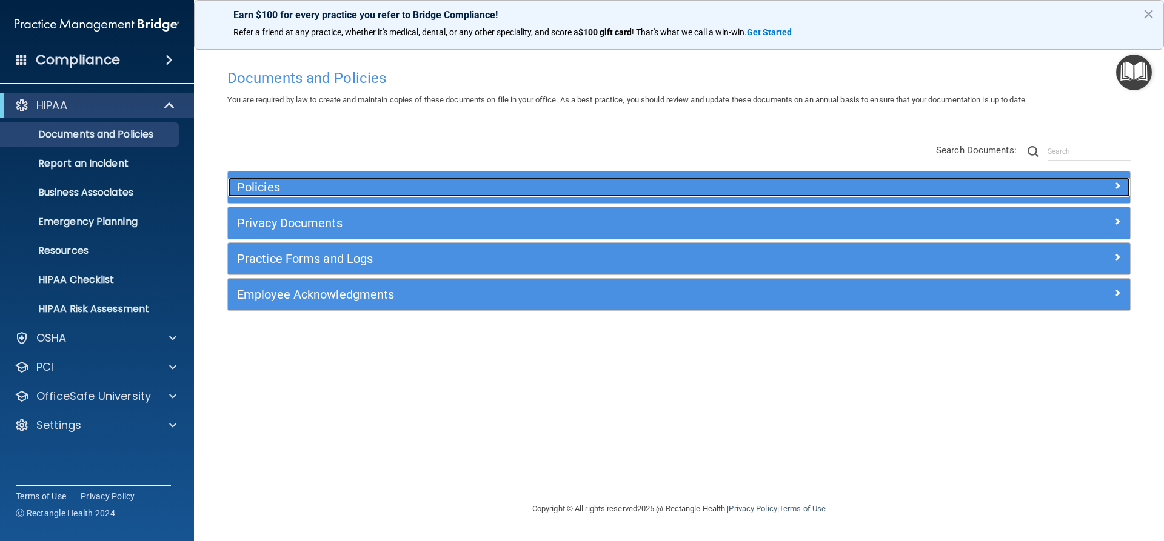
click at [255, 185] on h5 "Policies" at bounding box center [566, 187] width 659 height 13
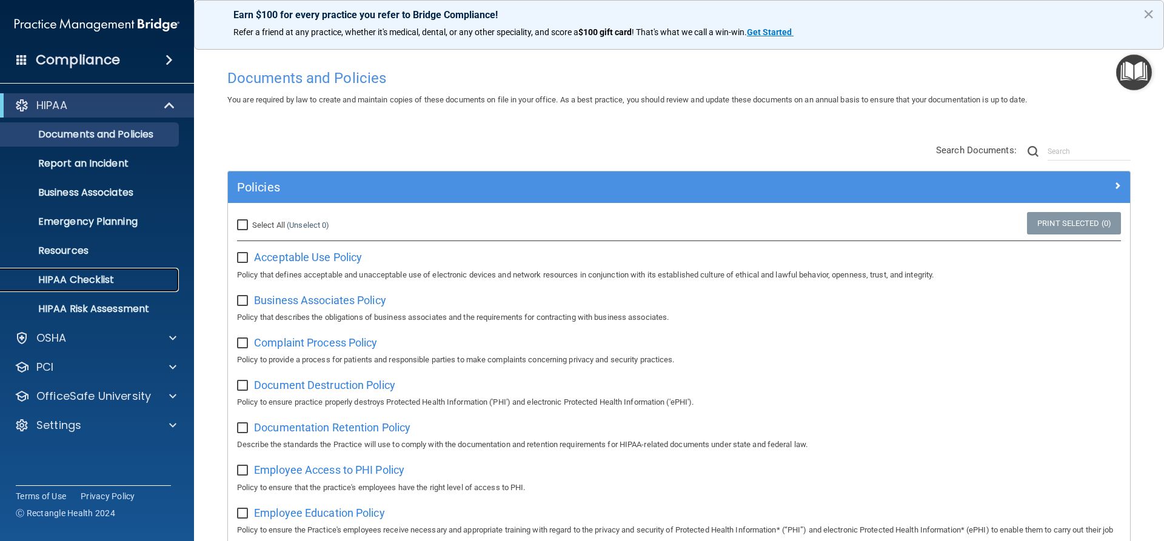
click at [90, 282] on p "HIPAA Checklist" at bounding box center [91, 280] width 166 height 12
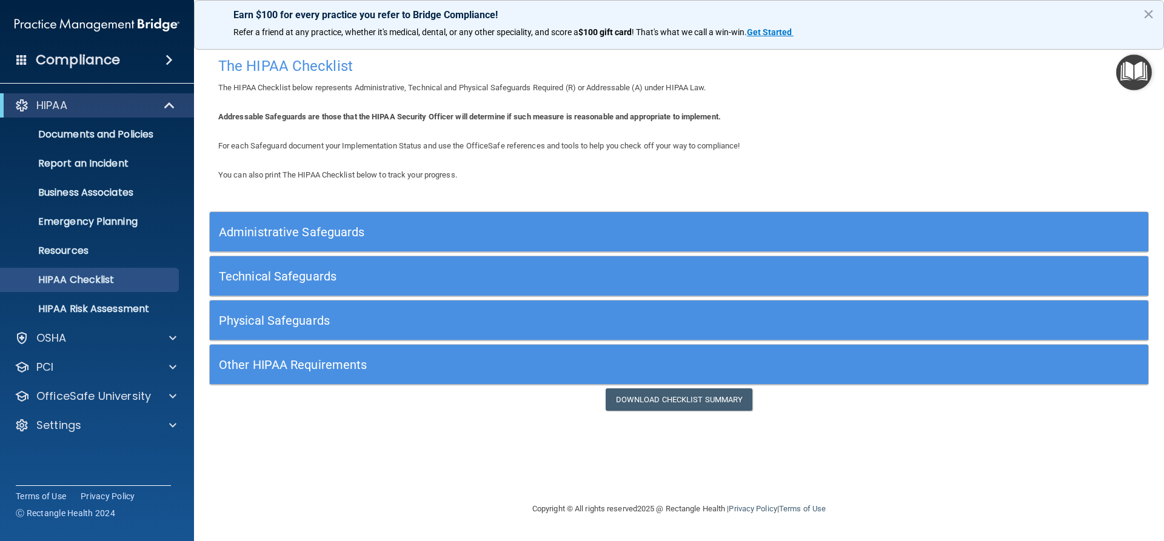
click at [281, 323] on h5 "Physical Safeguards" at bounding box center [562, 320] width 686 height 13
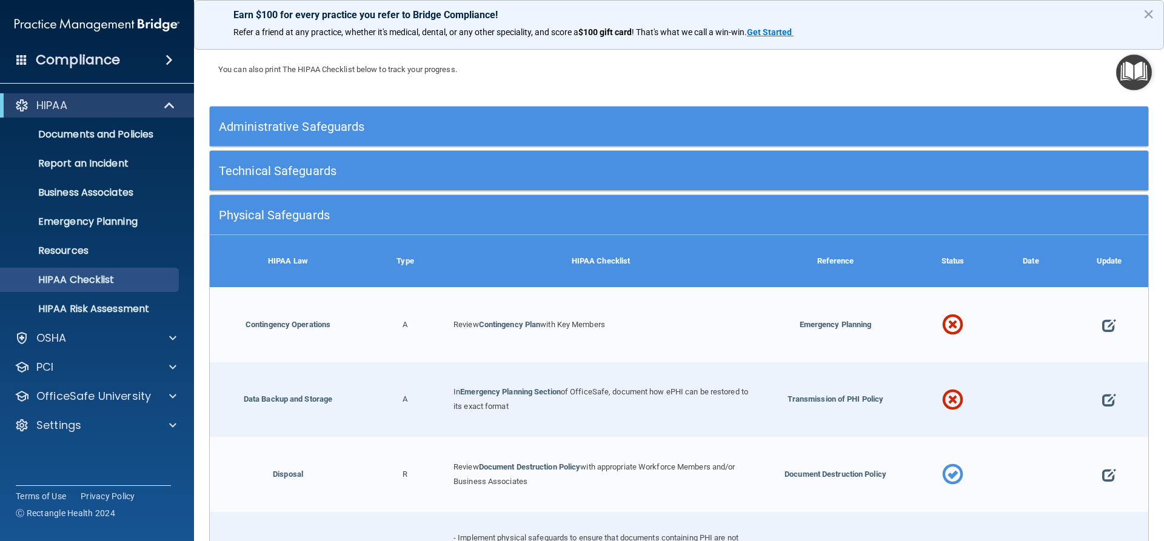
scroll to position [303, 0]
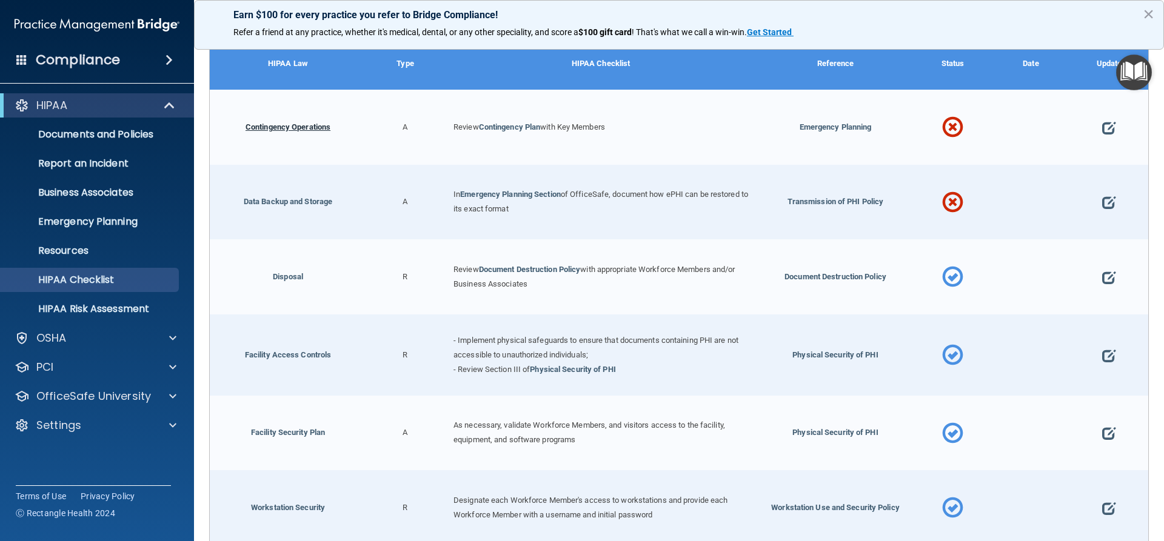
click at [292, 124] on link "Contingency Operations" at bounding box center [288, 126] width 85 height 9
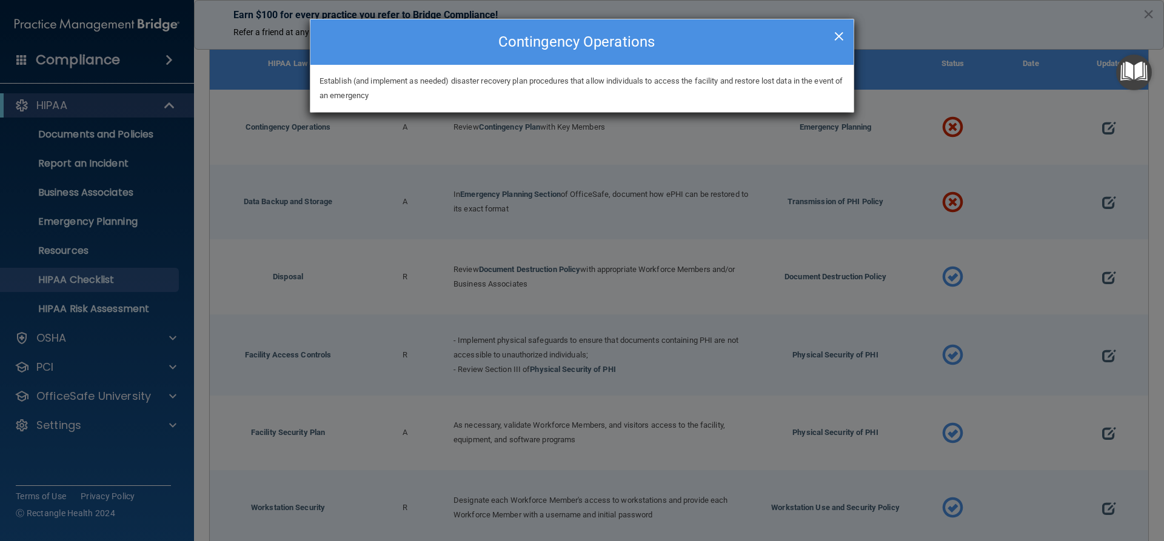
click at [840, 29] on span "×" at bounding box center [839, 34] width 11 height 24
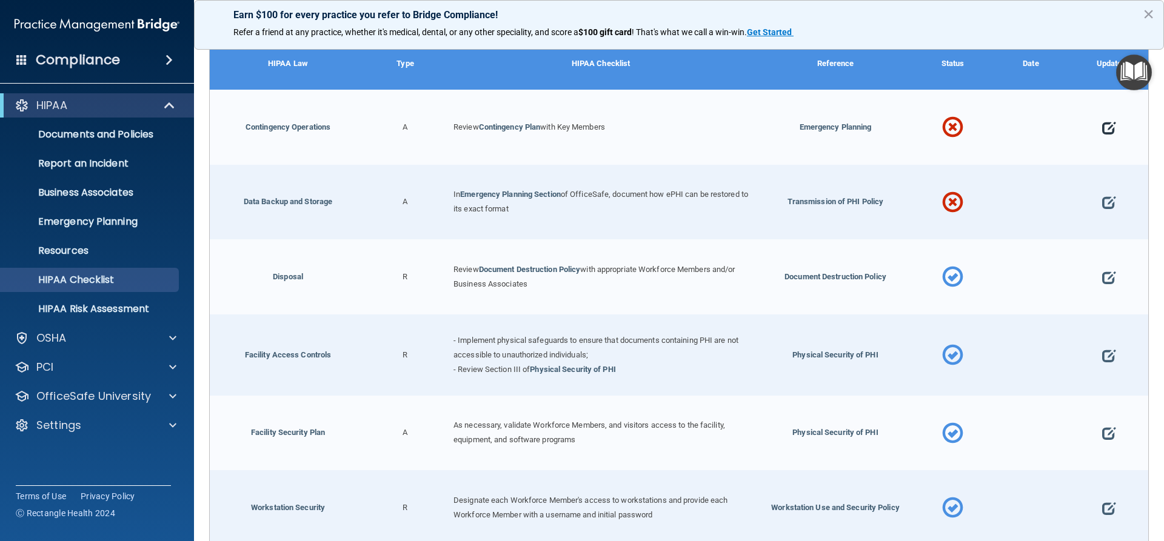
click at [1102, 128] on span at bounding box center [1108, 128] width 13 height 38
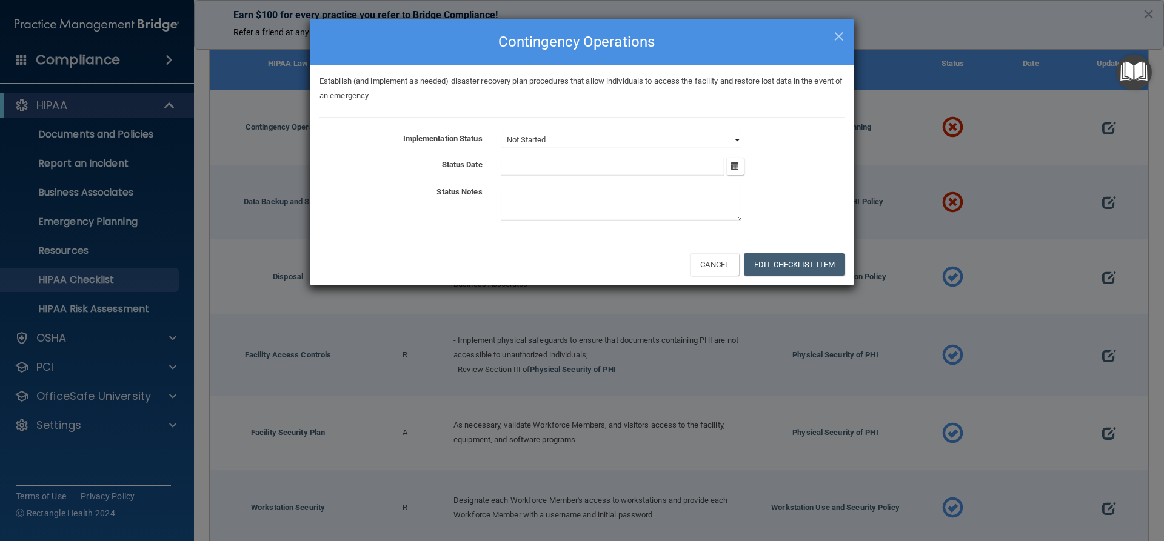
click at [569, 138] on select "Not Started In Progress Completed" at bounding box center [621, 140] width 241 height 17
click at [363, 155] on div "Implementation Status Not Started In Progress Completed Status Date [DATE] Mon …" at bounding box center [582, 179] width 525 height 94
click at [809, 267] on button "Edit Checklist Item" at bounding box center [794, 264] width 101 height 22
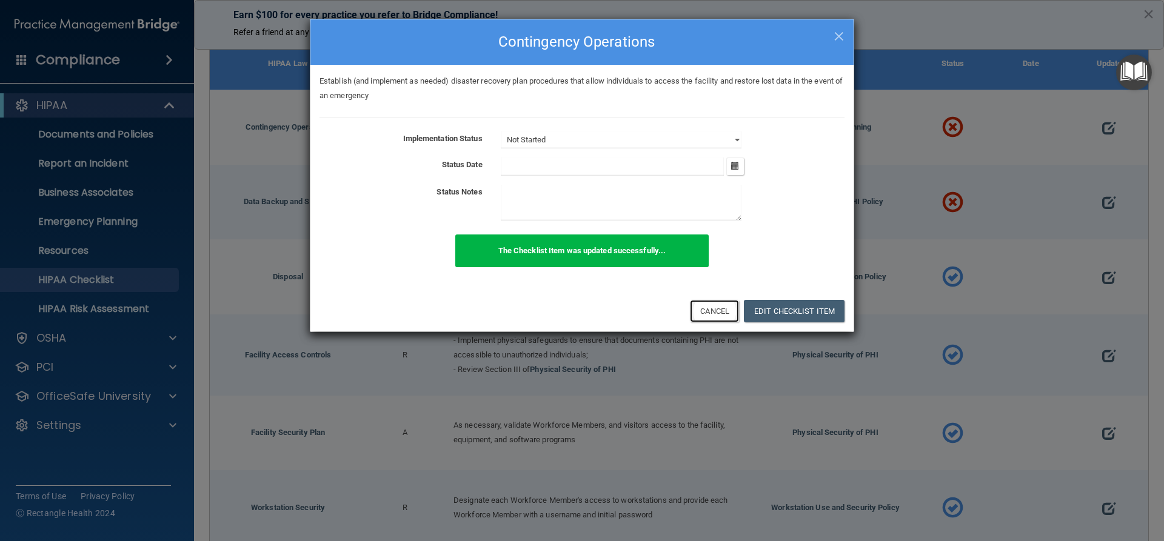
click at [720, 311] on button "Cancel" at bounding box center [714, 311] width 49 height 22
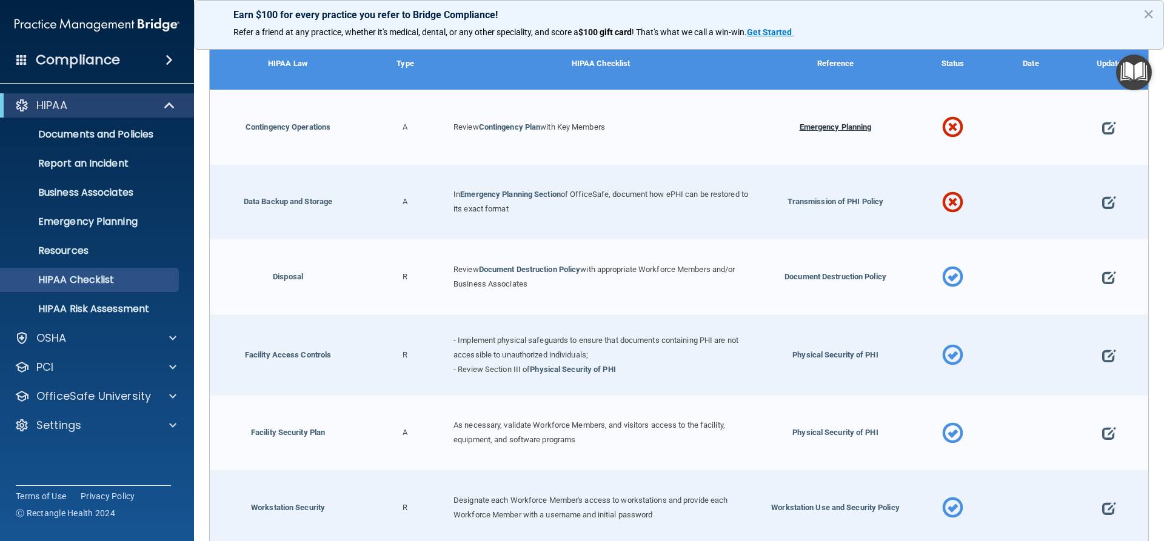
click at [840, 124] on span "Emergency Planning" at bounding box center [836, 126] width 72 height 9
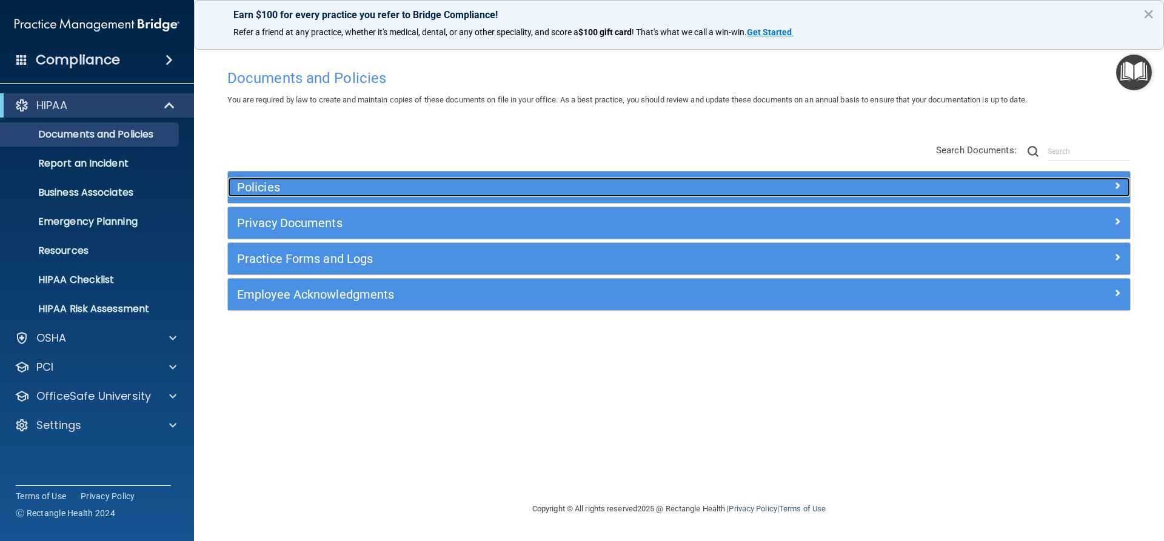
click at [266, 184] on h5 "Policies" at bounding box center [566, 187] width 659 height 13
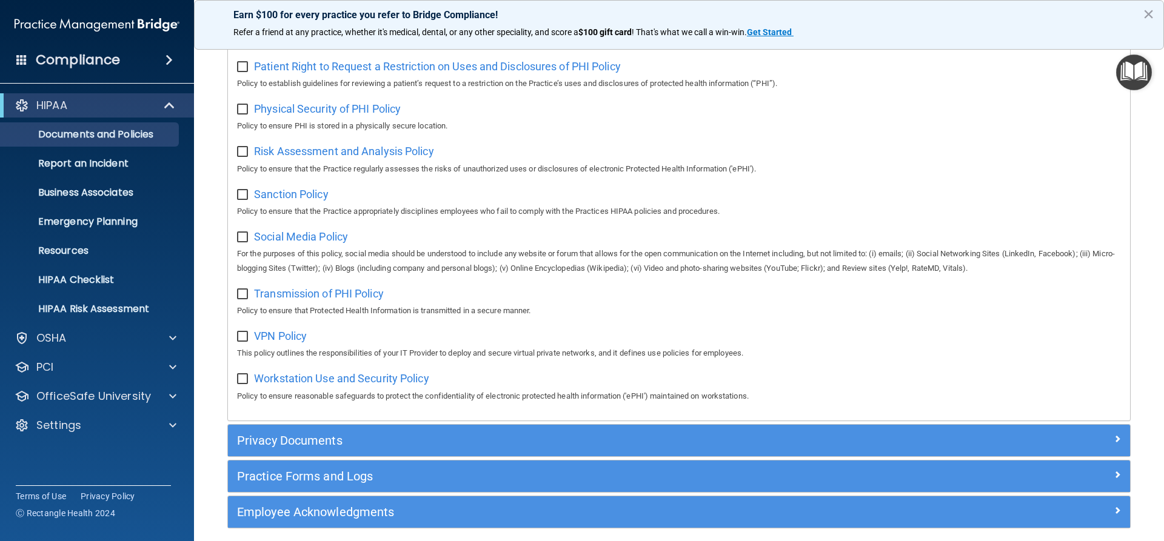
scroll to position [822, 0]
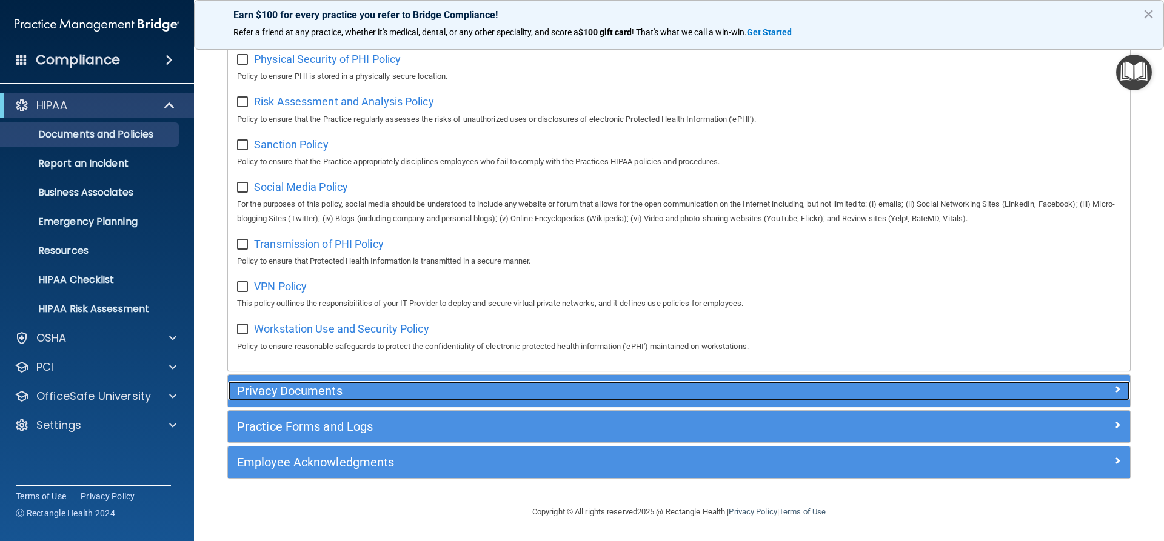
click at [312, 389] on h5 "Privacy Documents" at bounding box center [566, 390] width 659 height 13
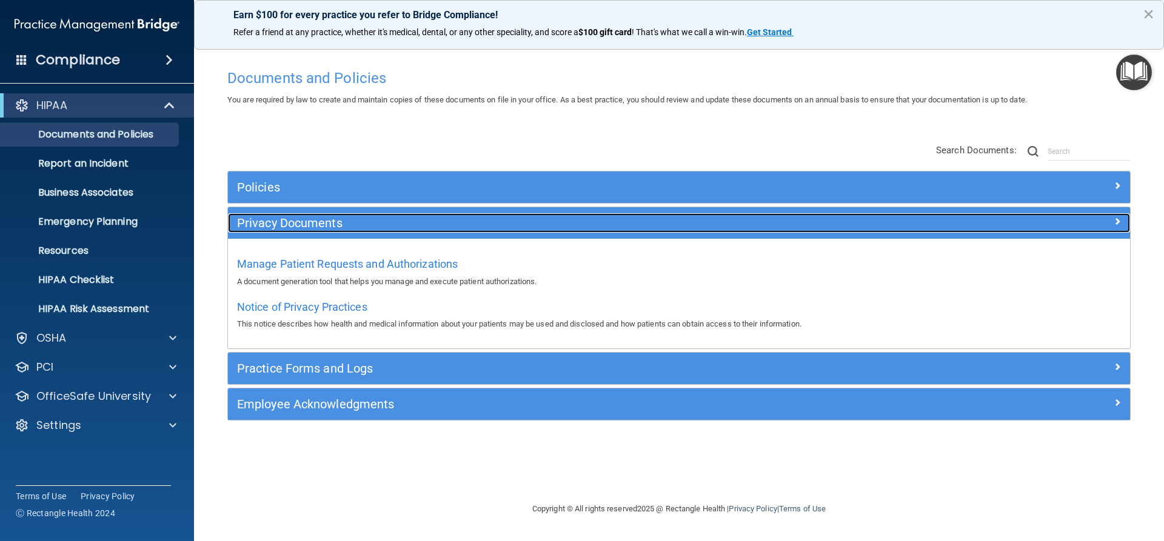
scroll to position [0, 0]
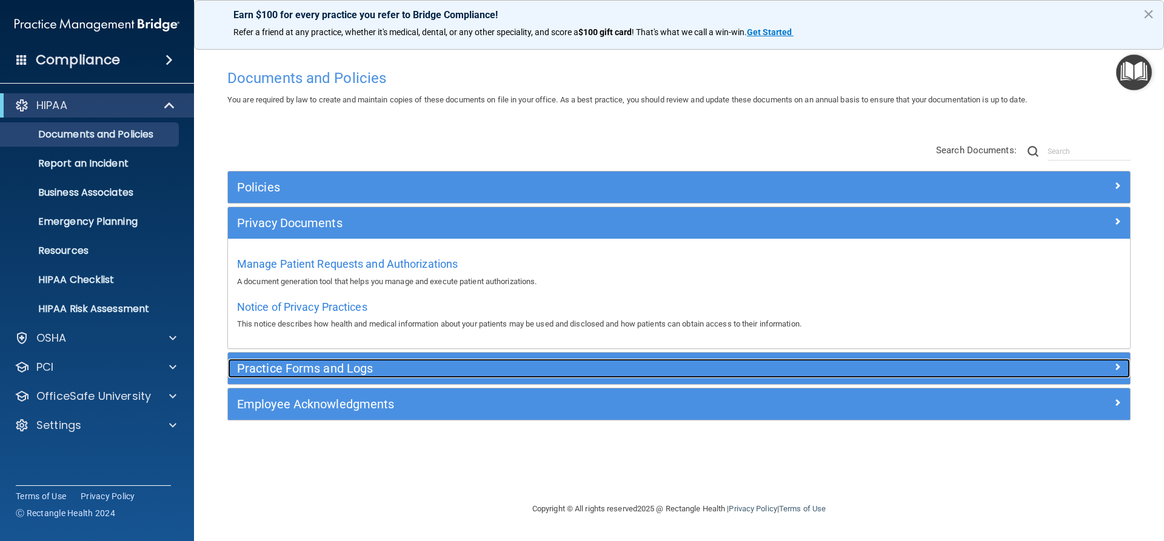
click at [276, 370] on h5 "Practice Forms and Logs" at bounding box center [566, 368] width 659 height 13
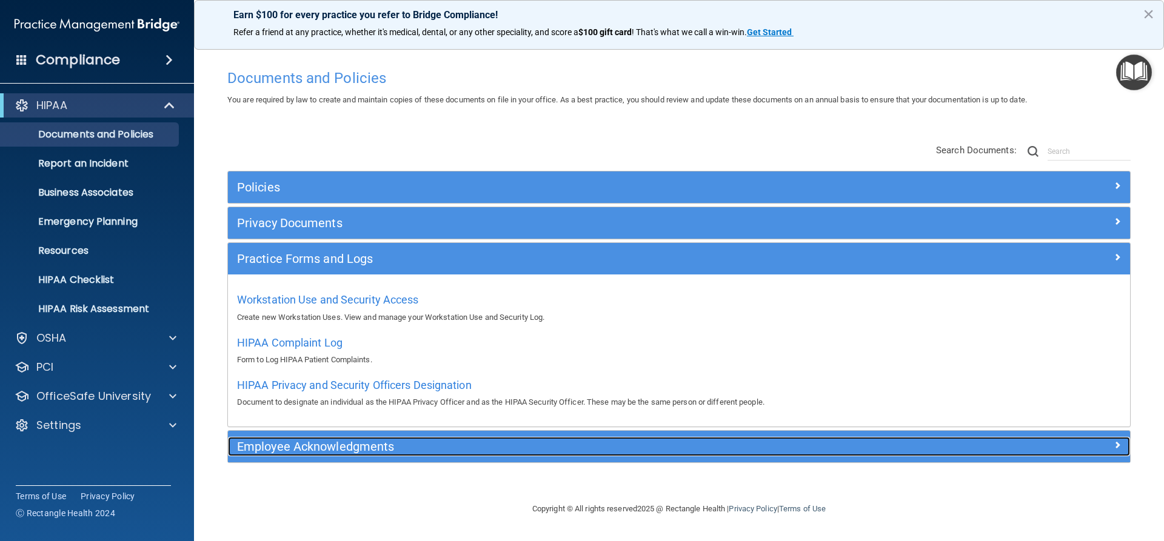
click at [304, 453] on h5 "Employee Acknowledgments" at bounding box center [566, 446] width 659 height 13
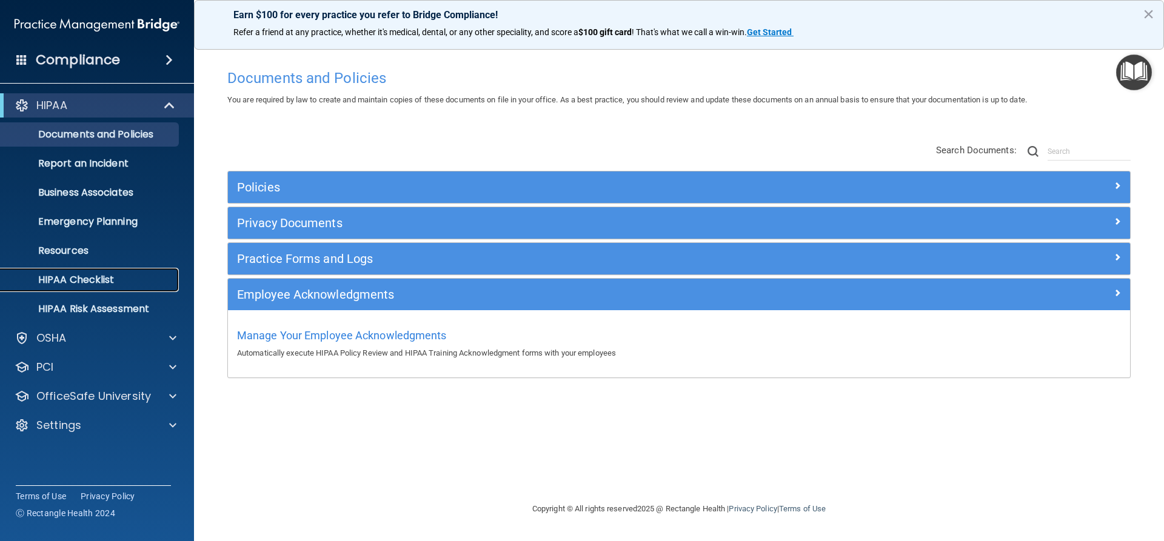
drag, startPoint x: 84, startPoint y: 275, endPoint x: 142, endPoint y: 273, distance: 58.8
click at [85, 275] on p "HIPAA Checklist" at bounding box center [91, 280] width 166 height 12
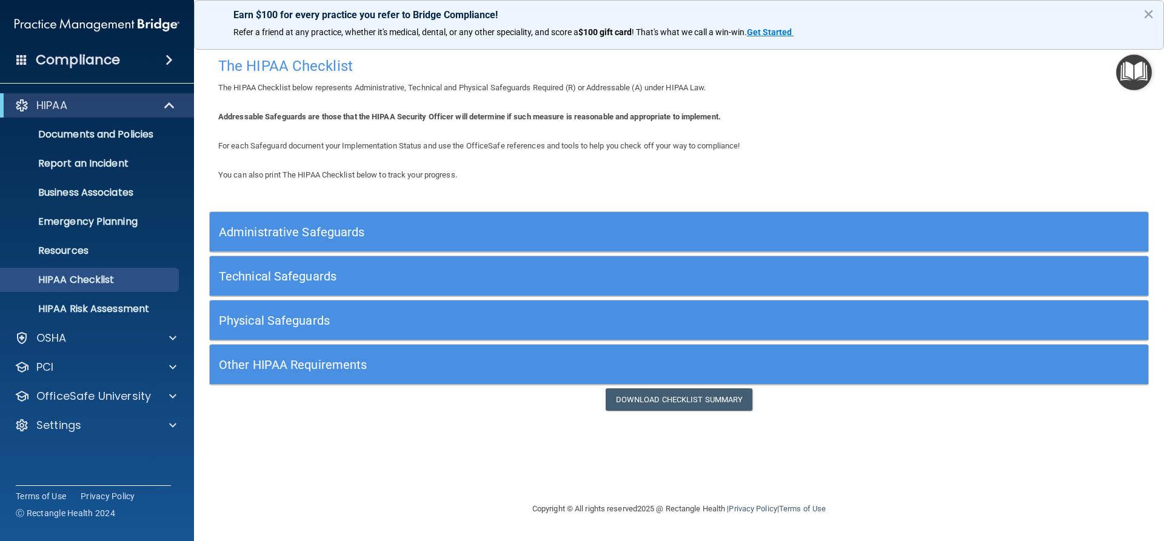
click at [286, 275] on h5 "Technical Safeguards" at bounding box center [562, 276] width 686 height 13
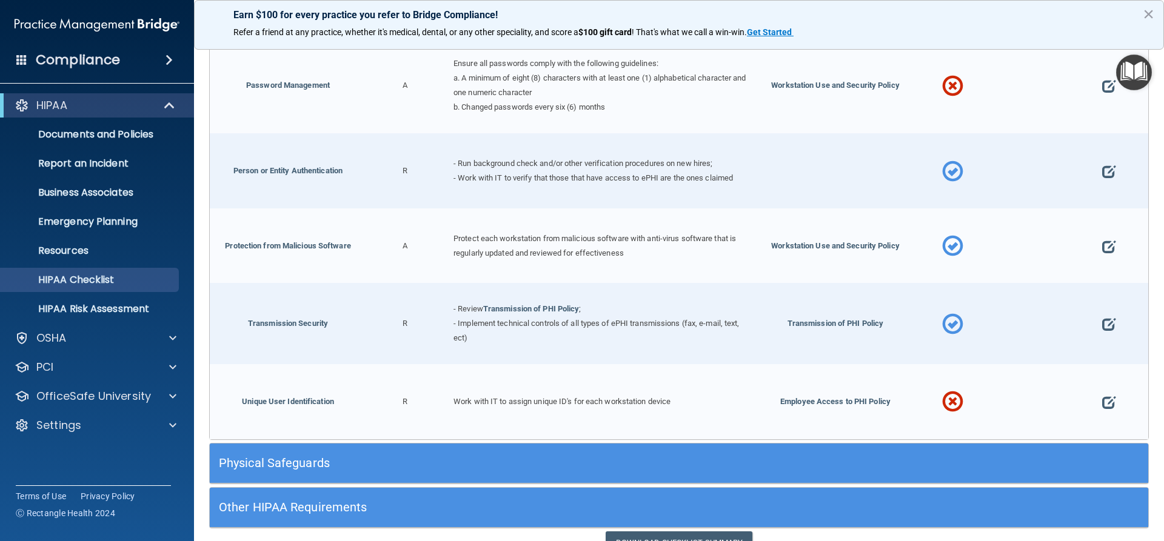
scroll to position [969, 0]
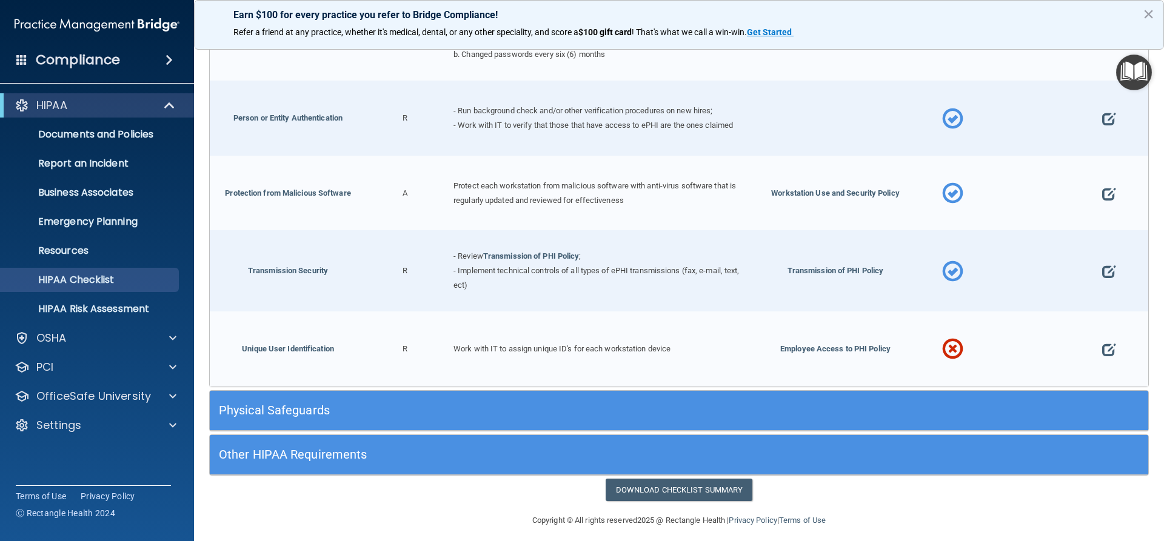
click at [350, 448] on h5 "Other HIPAA Requirements" at bounding box center [562, 454] width 686 height 13
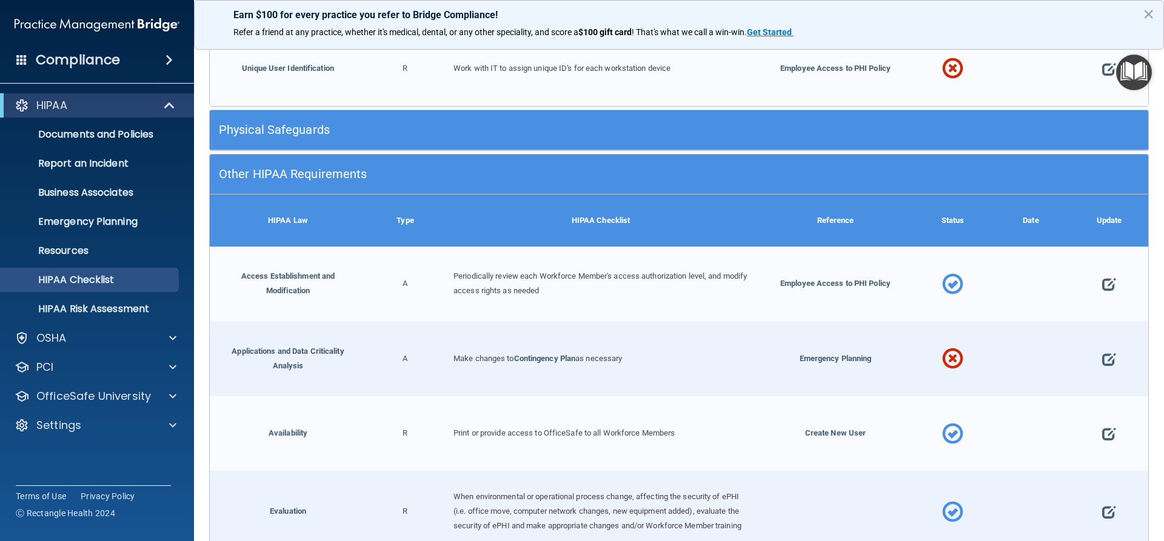
scroll to position [1272, 0]
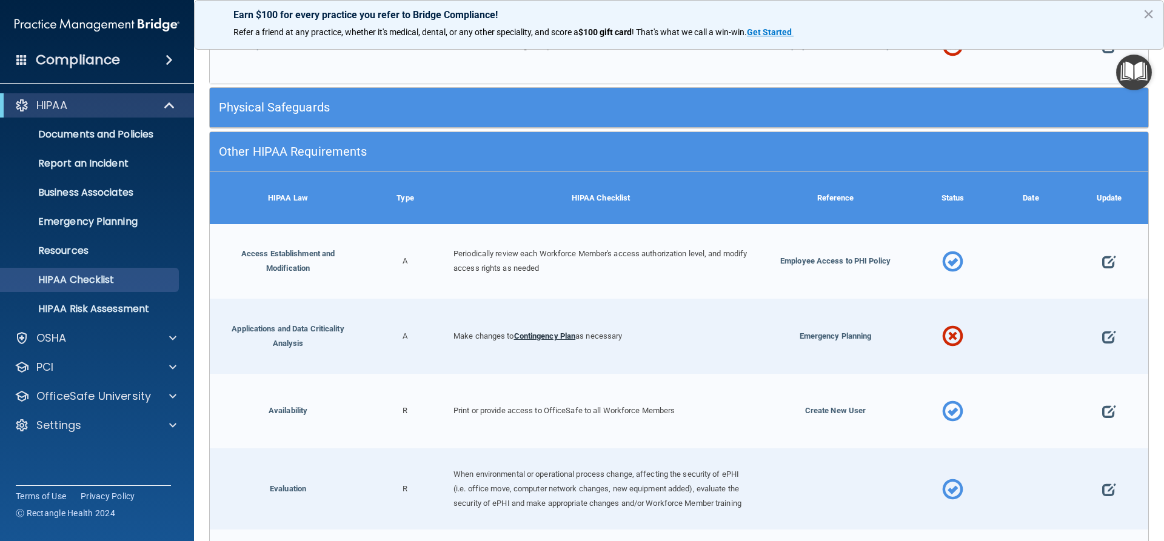
click at [545, 332] on link "Contingency Plan" at bounding box center [545, 336] width 62 height 9
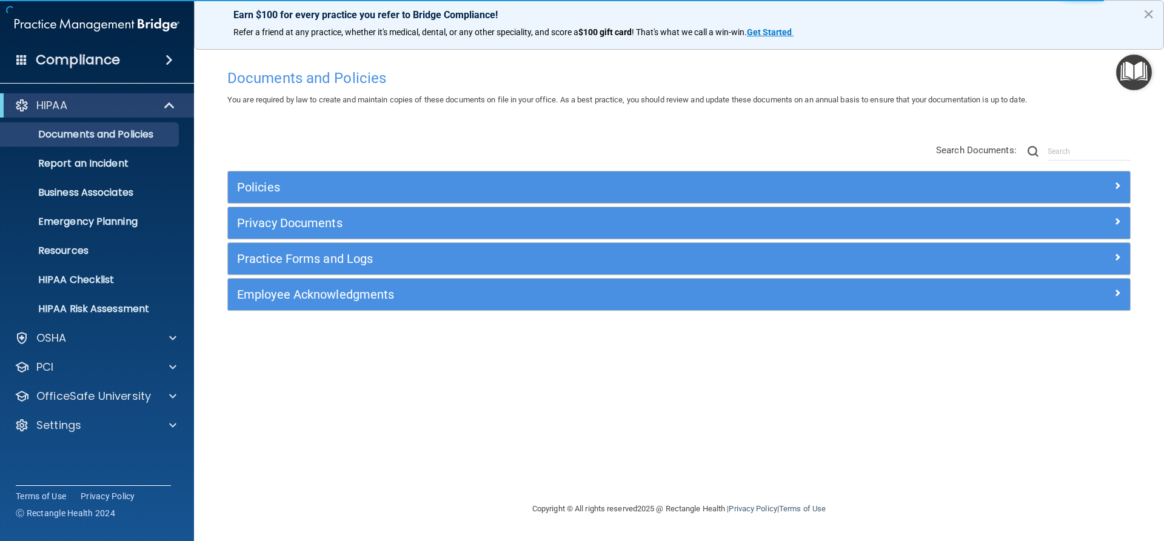
click at [1051, 151] on div "Search Documents:" at bounding box center [1033, 151] width 195 height 18
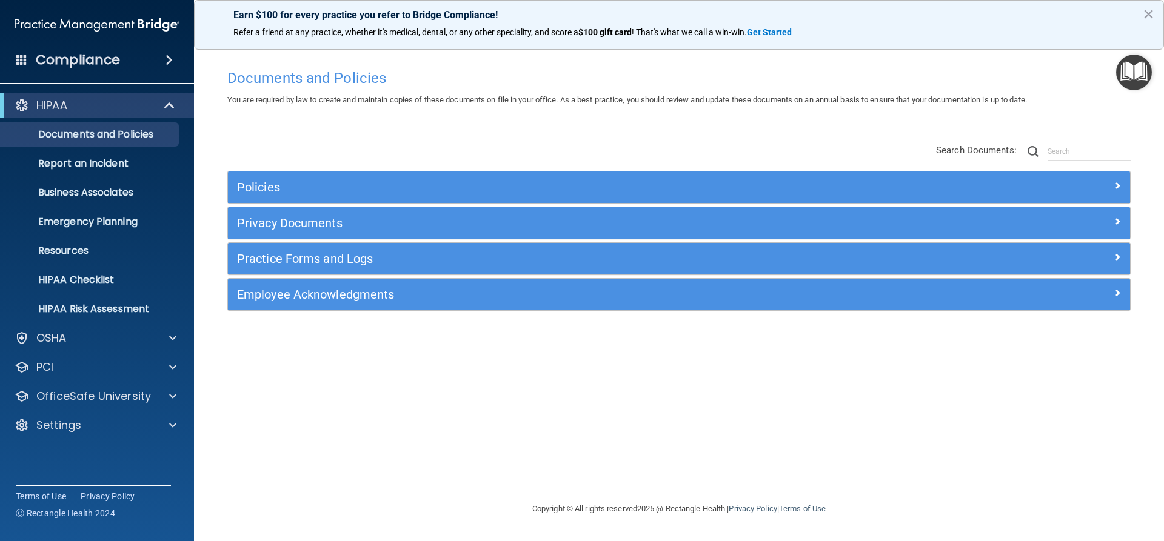
click at [1050, 153] on div "Search Documents:" at bounding box center [1033, 151] width 195 height 18
drag, startPoint x: 1061, startPoint y: 137, endPoint x: 1068, endPoint y: 154, distance: 18.2
click at [1066, 150] on div "Search Documents:" at bounding box center [1033, 151] width 213 height 39
click at [1070, 154] on input "text" at bounding box center [1089, 151] width 83 height 18
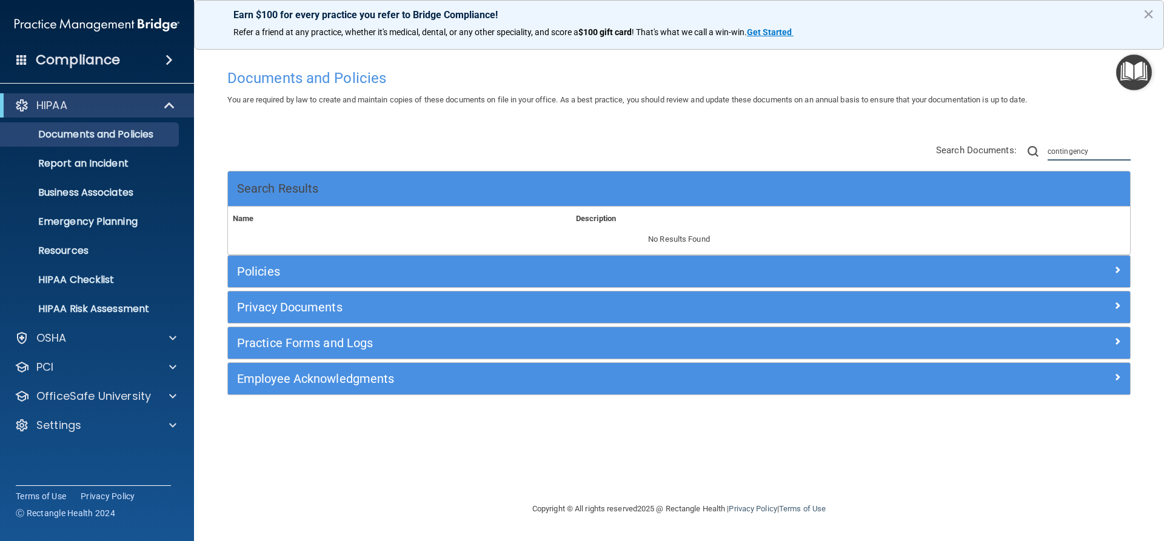
type input "contingency"
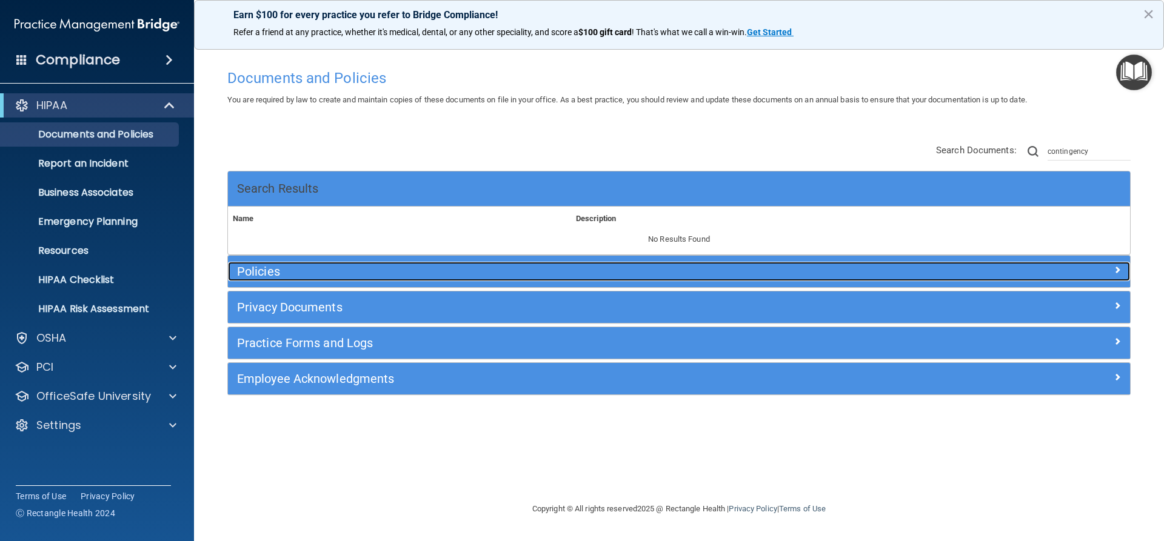
click at [264, 267] on h5 "Policies" at bounding box center [566, 271] width 659 height 13
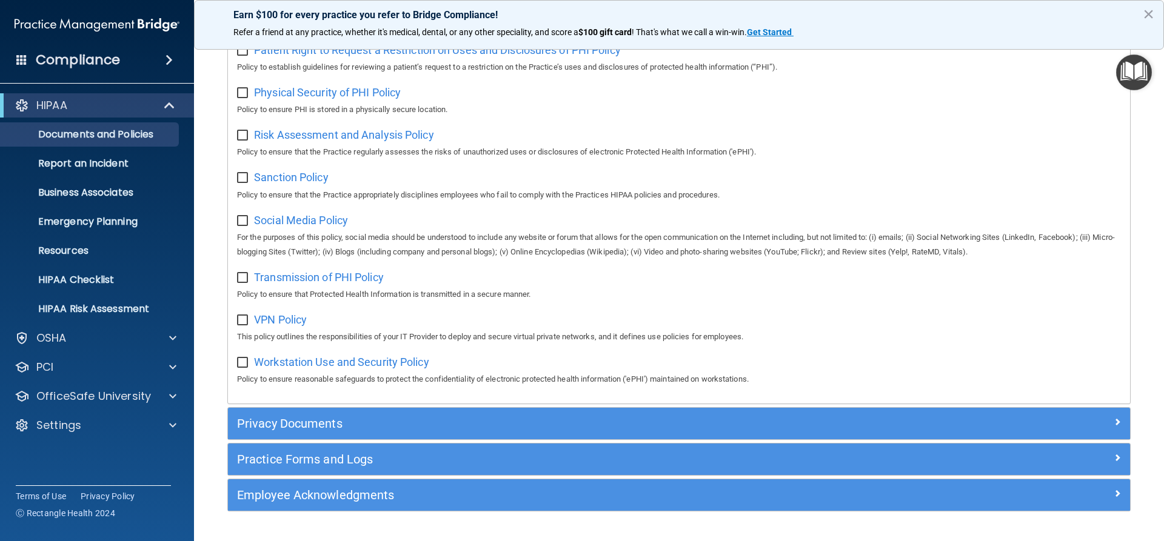
scroll to position [905, 0]
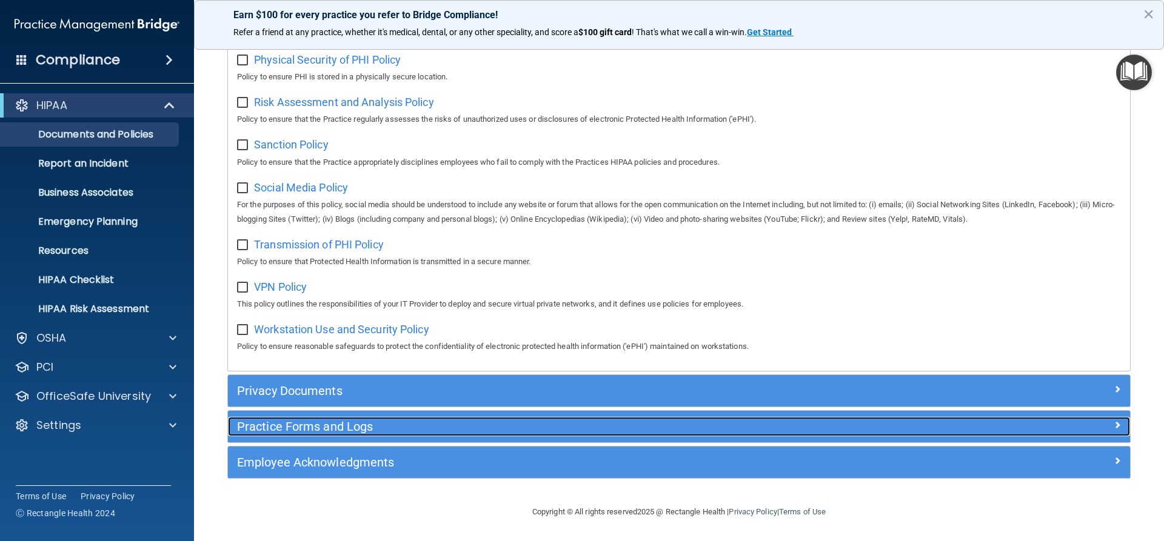
click at [304, 423] on h5 "Practice Forms and Logs" at bounding box center [566, 426] width 659 height 13
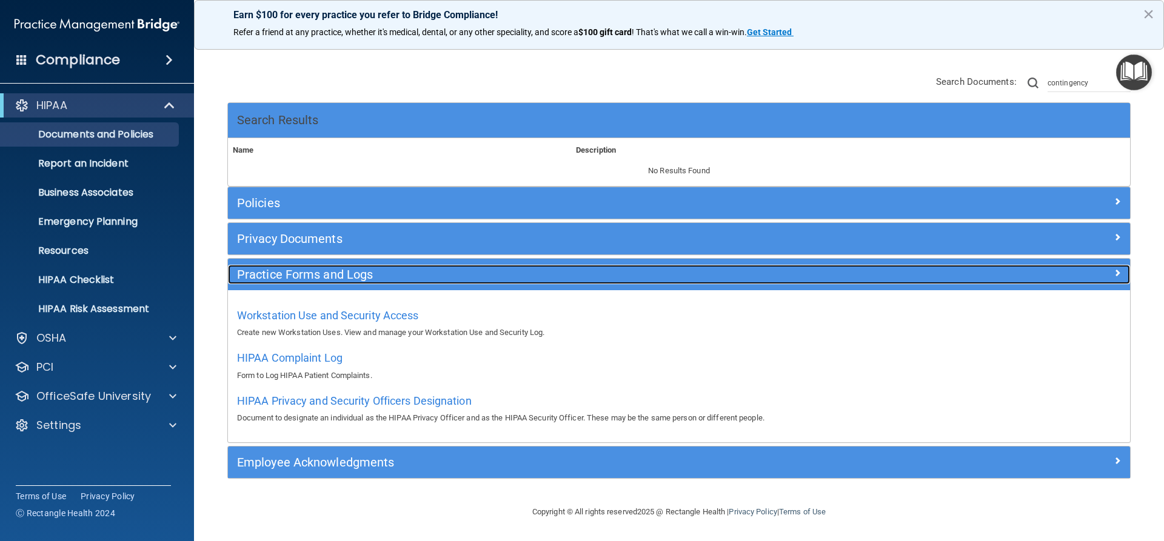
scroll to position [69, 0]
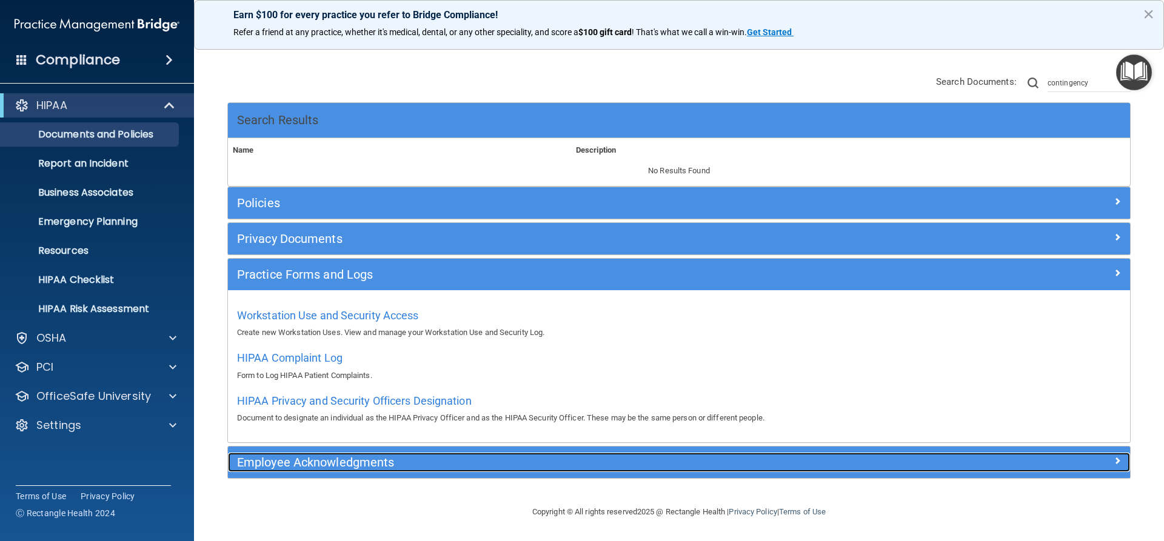
click at [346, 461] on h5 "Employee Acknowledgments" at bounding box center [566, 462] width 659 height 13
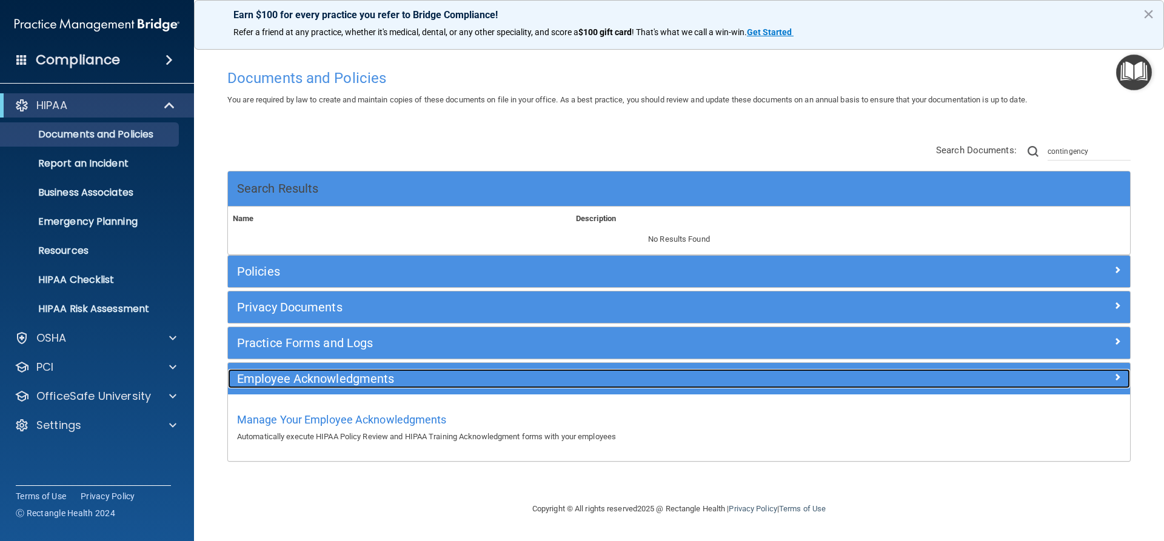
scroll to position [0, 0]
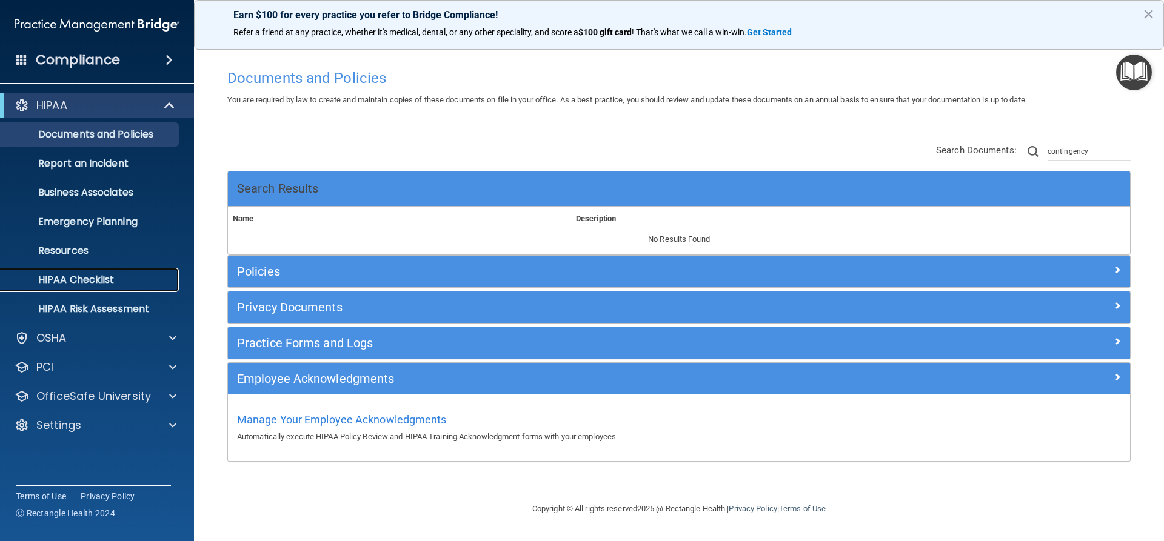
click at [93, 276] on p "HIPAA Checklist" at bounding box center [91, 280] width 166 height 12
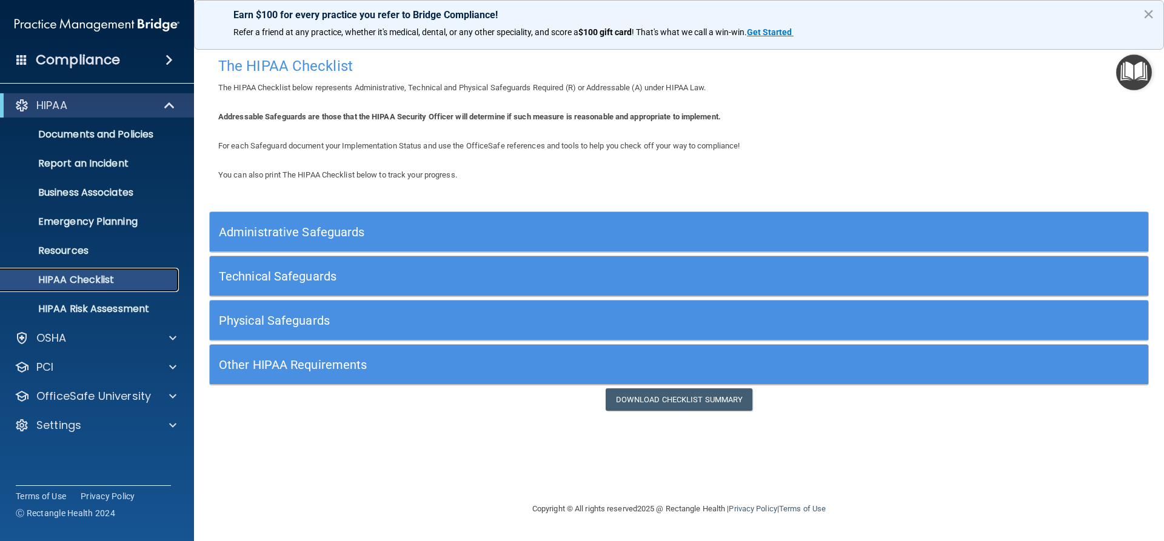
click at [76, 281] on p "HIPAA Checklist" at bounding box center [91, 280] width 166 height 12
click at [270, 275] on h5 "Technical Safeguards" at bounding box center [562, 276] width 686 height 13
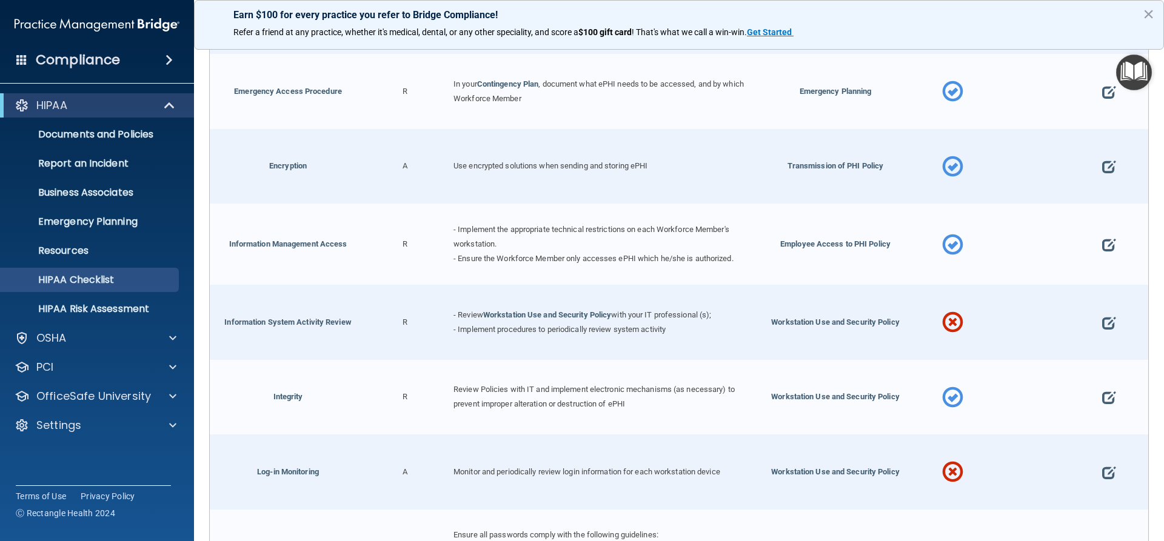
scroll to position [546, 0]
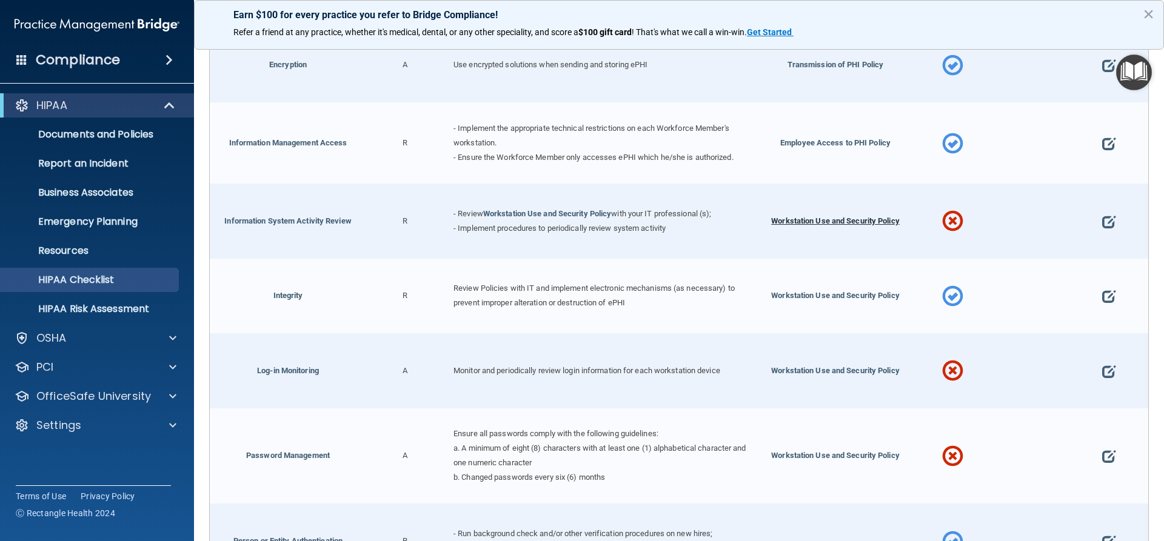
click at [827, 217] on span "Workstation Use and Security Policy" at bounding box center [835, 220] width 129 height 9
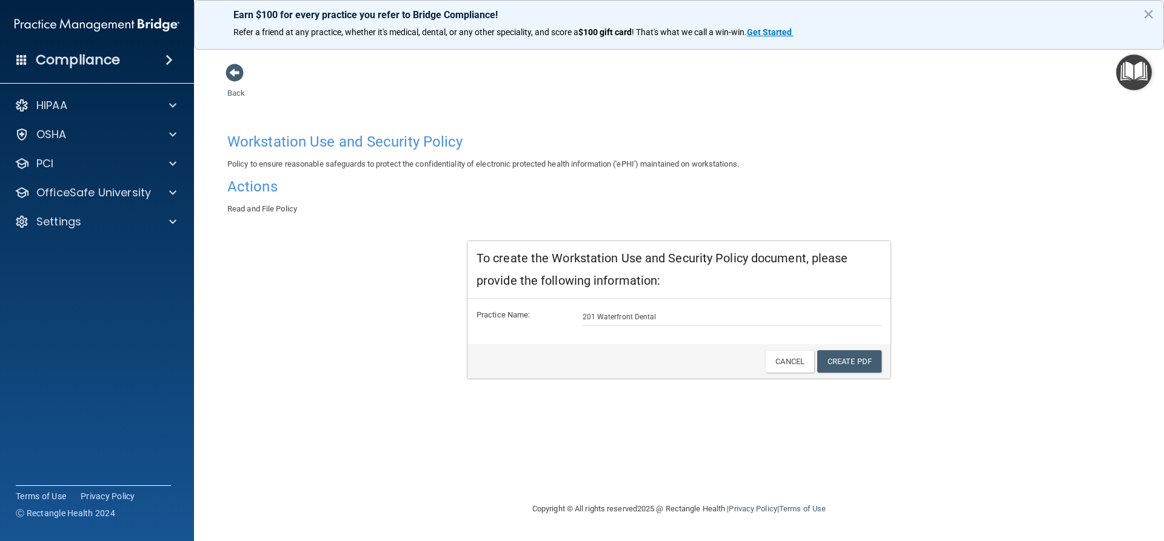
drag, startPoint x: 230, startPoint y: 72, endPoint x: 310, endPoint y: 116, distance: 91.5
click at [232, 72] on span at bounding box center [235, 73] width 18 height 18
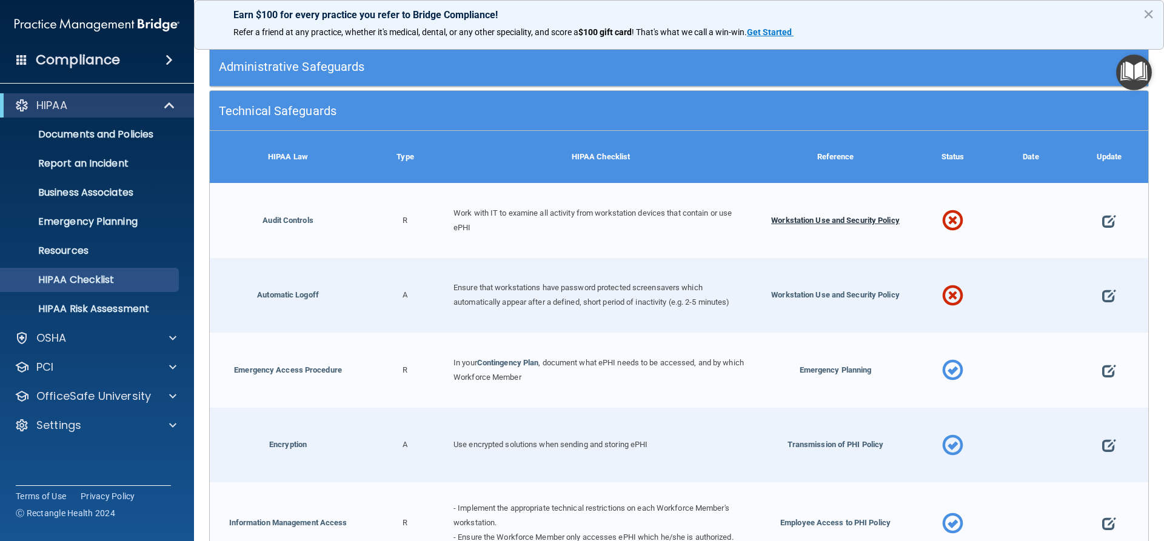
scroll to position [182, 0]
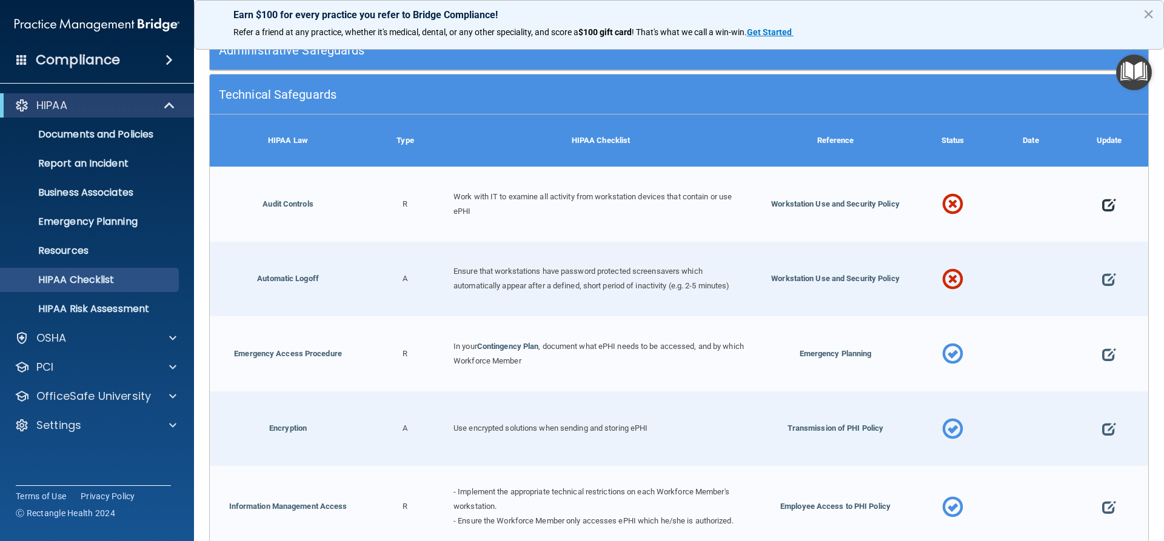
click at [1102, 202] on span at bounding box center [1108, 205] width 13 height 38
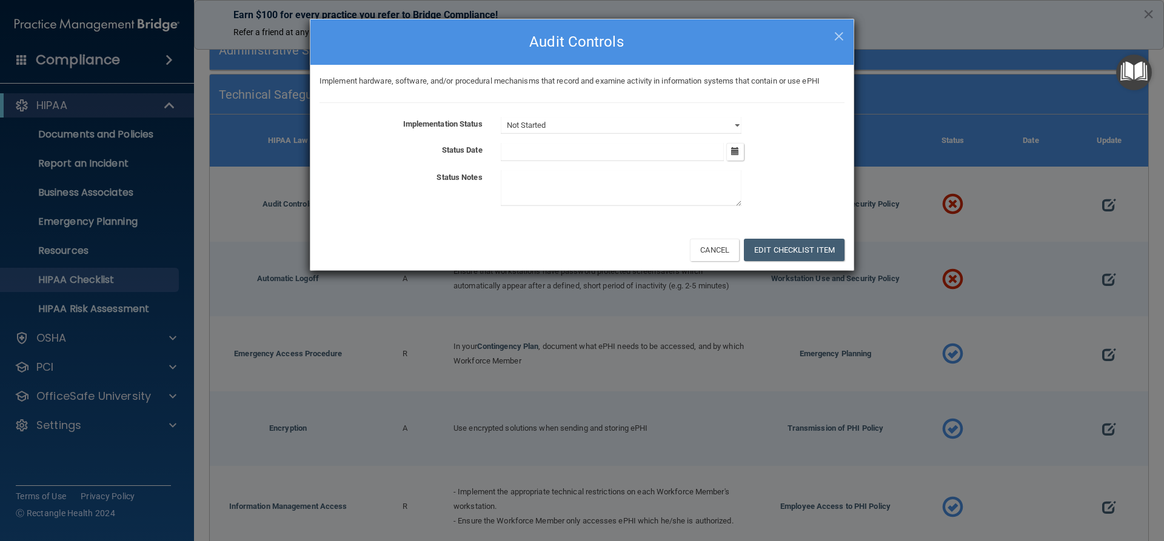
click at [524, 147] on input "text" at bounding box center [613, 152] width 224 height 18
click at [551, 125] on select "Not Started In Progress Completed" at bounding box center [621, 125] width 241 height 17
select select "completed"
click at [501, 117] on select "Not Started In Progress Completed" at bounding box center [621, 125] width 241 height 17
click at [526, 157] on input "text" at bounding box center [613, 152] width 224 height 18
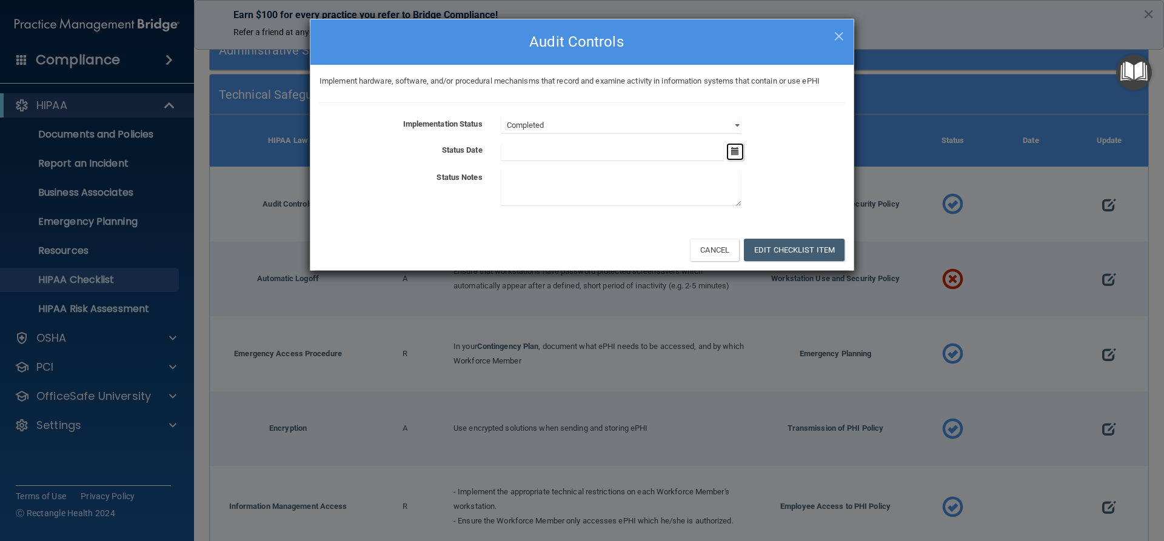
click at [736, 149] on icon "button" at bounding box center [735, 151] width 8 height 8
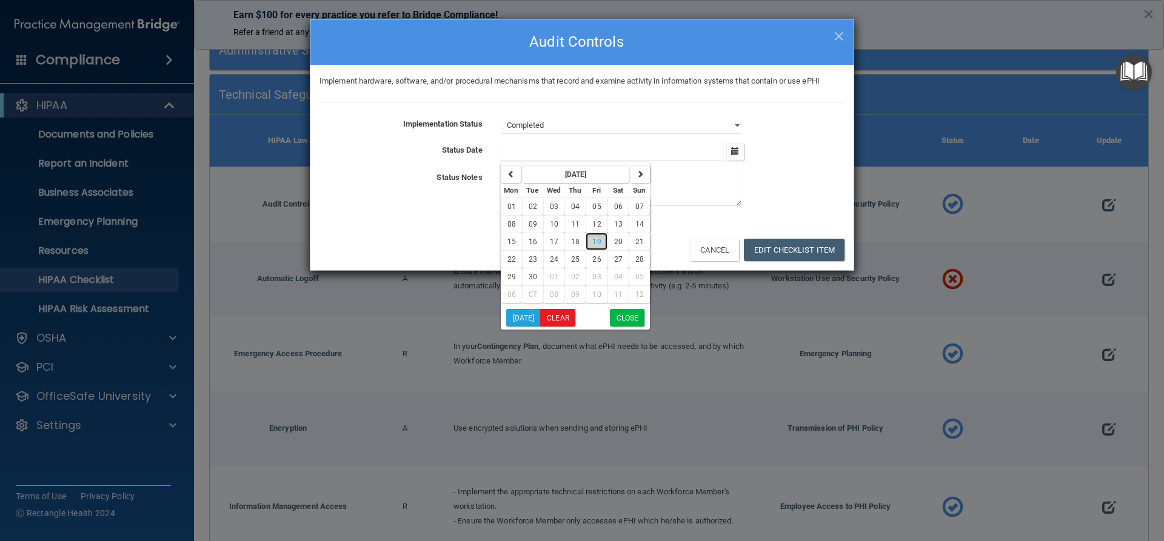
drag, startPoint x: 596, startPoint y: 241, endPoint x: 594, endPoint y: 225, distance: 15.9
click at [596, 241] on span "19" at bounding box center [596, 242] width 8 height 8
type input "[DATE]"
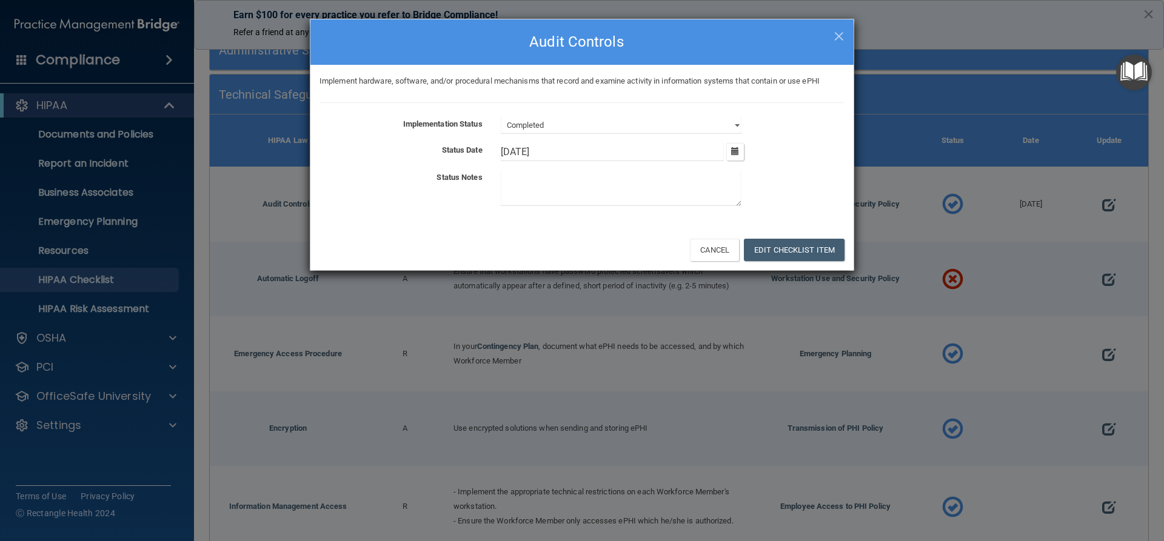
click at [541, 193] on textarea at bounding box center [621, 188] width 241 height 36
click at [836, 38] on span "×" at bounding box center [839, 34] width 11 height 24
select select "not_started"
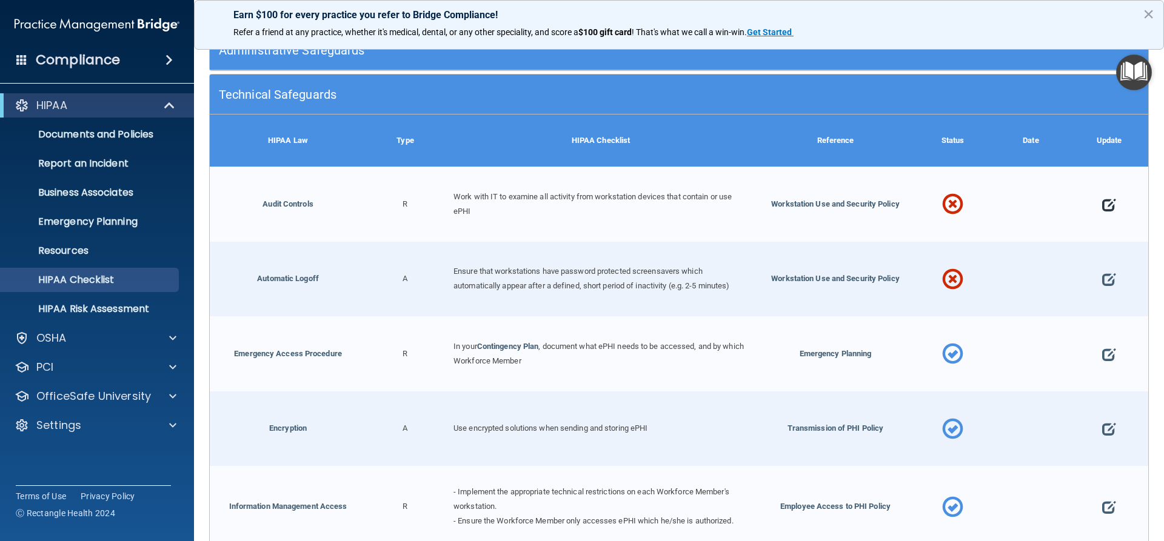
click at [1102, 203] on span at bounding box center [1108, 205] width 13 height 38
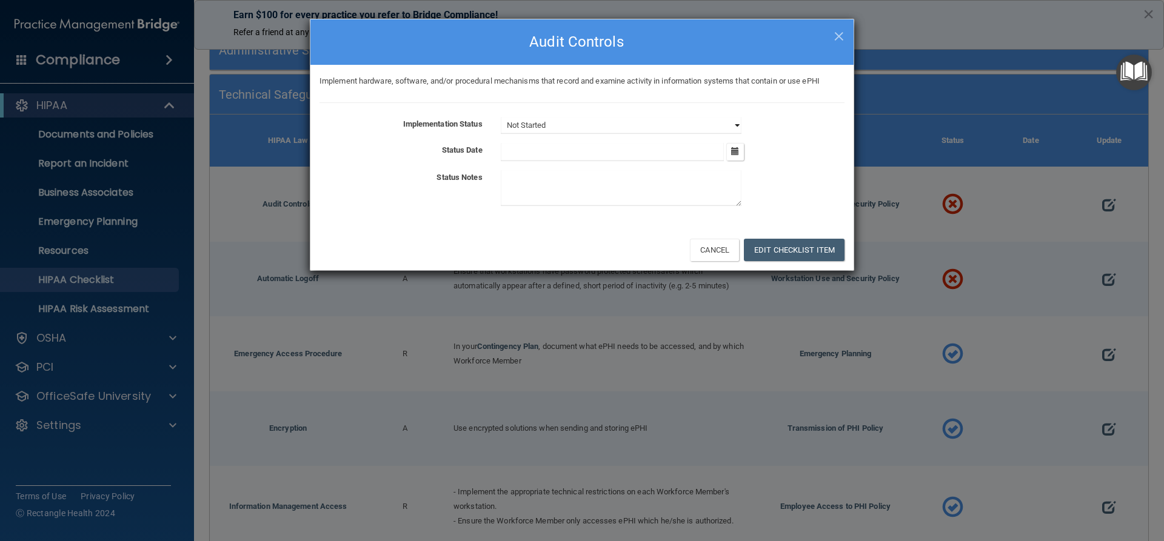
click at [586, 124] on select "Not Started In Progress Completed" at bounding box center [621, 125] width 241 height 17
select select "completed"
click at [501, 117] on select "Not Started In Progress Completed" at bounding box center [621, 125] width 241 height 17
click at [546, 153] on input "text" at bounding box center [613, 152] width 224 height 18
drag, startPoint x: 741, startPoint y: 147, endPoint x: 715, endPoint y: 176, distance: 39.1
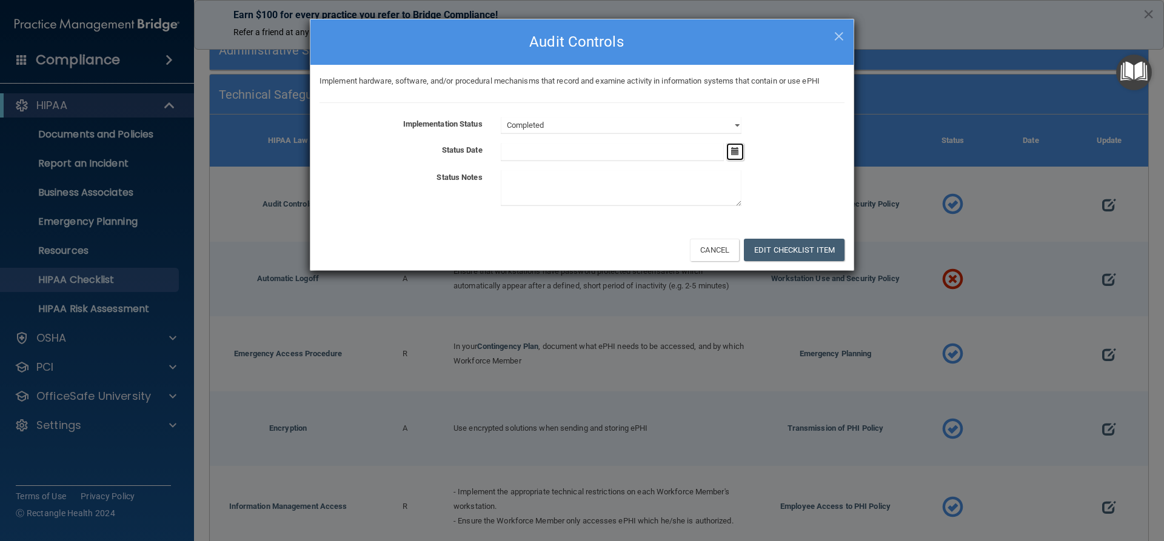
click at [739, 147] on button "button" at bounding box center [735, 152] width 18 height 18
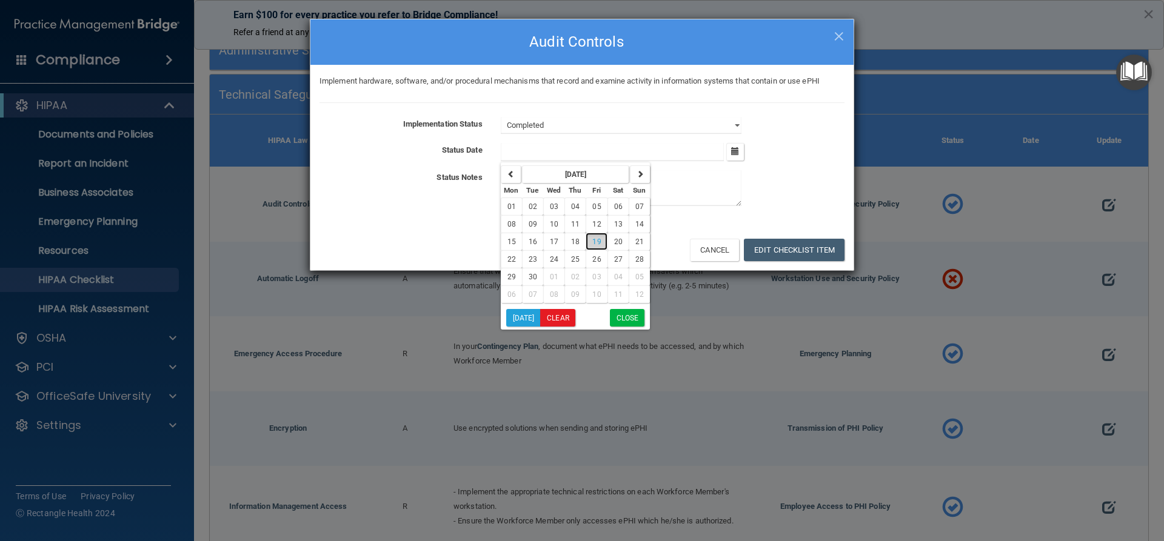
click at [599, 238] on span "19" at bounding box center [596, 242] width 8 height 8
type input "[DATE]"
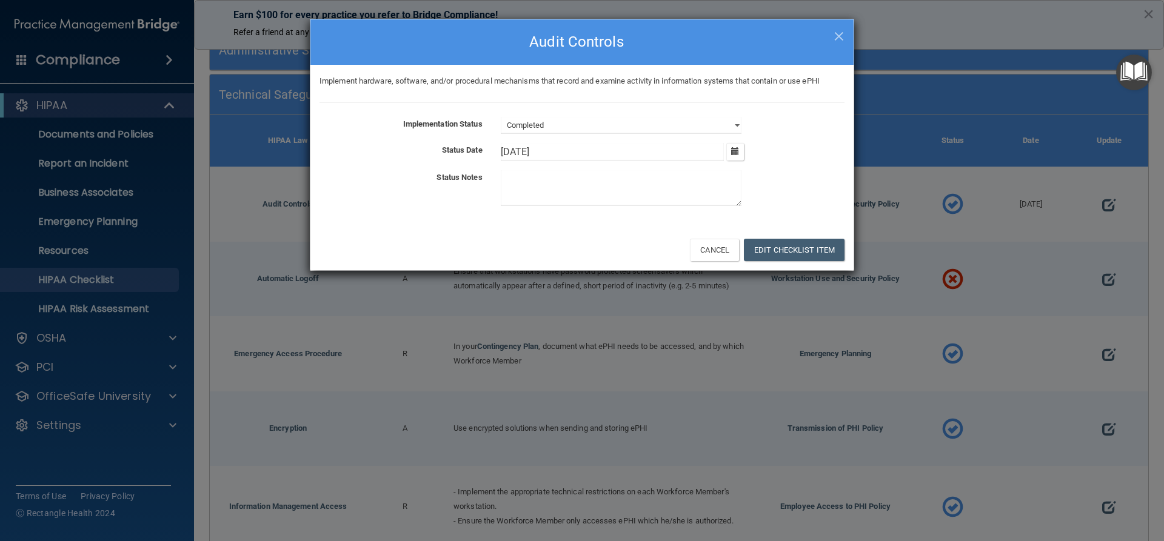
click at [582, 193] on textarea at bounding box center [621, 188] width 241 height 36
type textarea "d"
type textarea "a"
type textarea "done"
click at [786, 251] on button "Edit Checklist Item" at bounding box center [794, 250] width 101 height 22
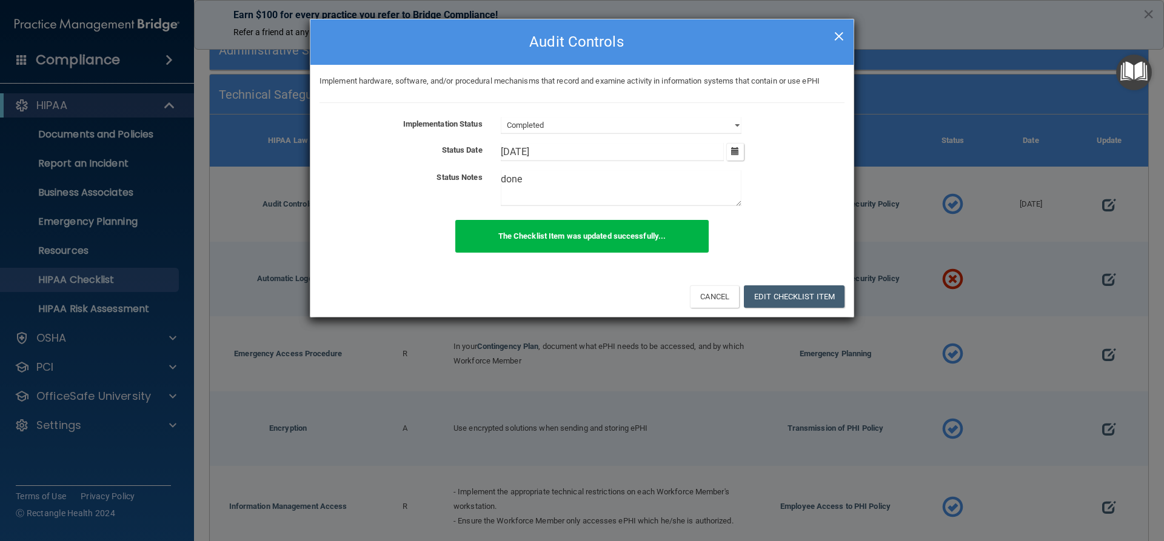
click at [837, 35] on span "×" at bounding box center [839, 34] width 11 height 24
select select "not_started"
